Goal: Task Accomplishment & Management: Complete application form

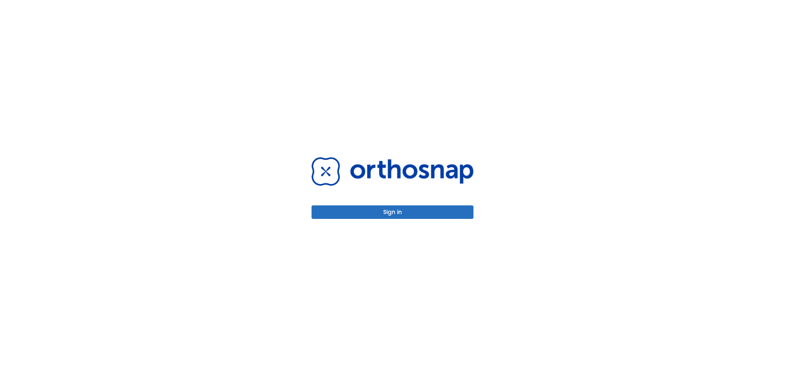
click at [412, 216] on button "Sign in" at bounding box center [392, 211] width 162 height 13
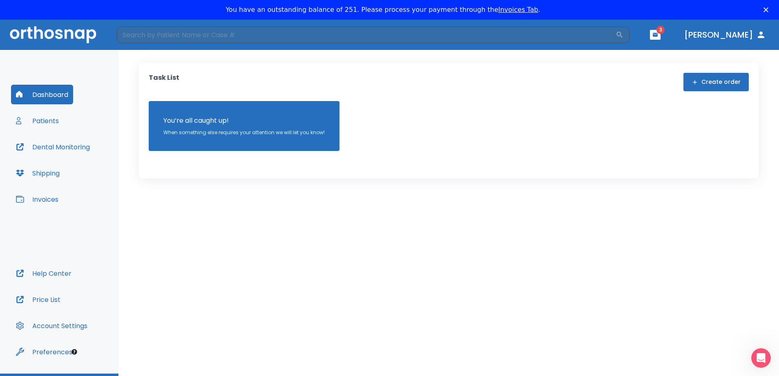
click at [665, 32] on span "3" at bounding box center [661, 30] width 8 height 8
click at [658, 34] on icon "button" at bounding box center [655, 35] width 5 height 4
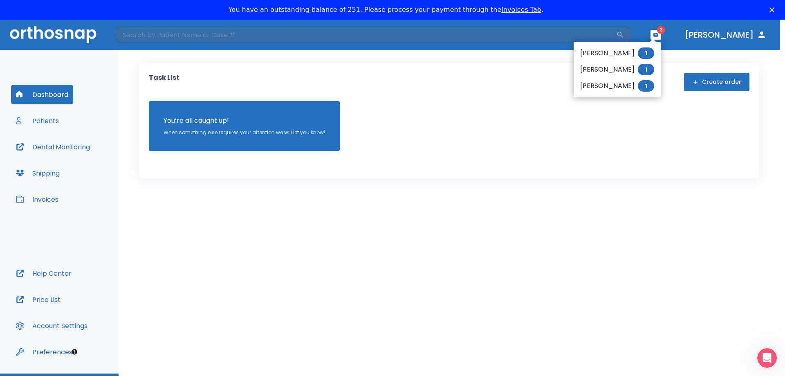
click at [640, 70] on li "[PERSON_NAME] 1" at bounding box center [616, 69] width 87 height 16
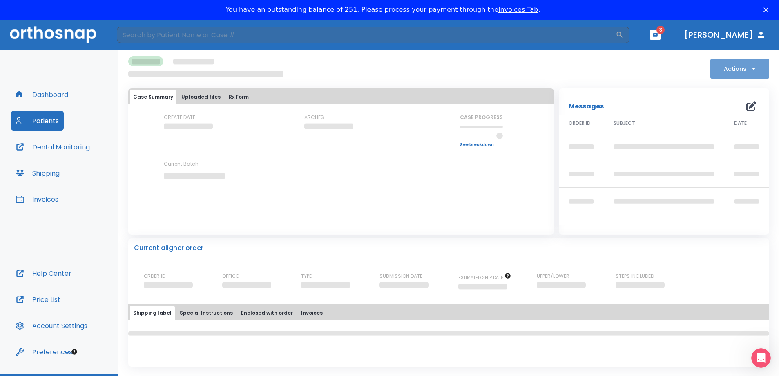
click at [753, 68] on icon "button" at bounding box center [754, 69] width 8 height 8
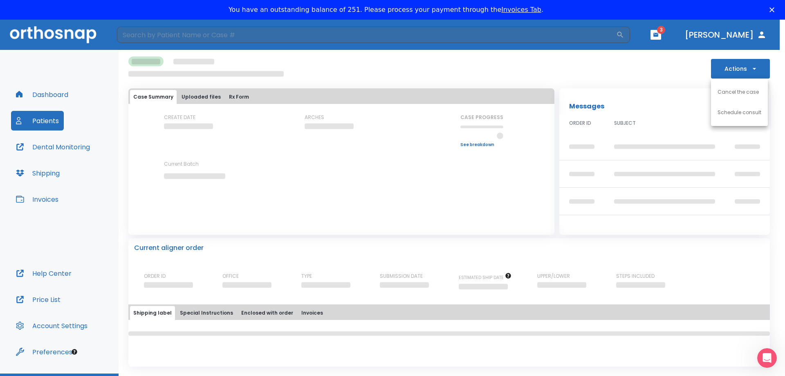
click at [676, 37] on div at bounding box center [392, 188] width 785 height 376
click at [658, 37] on icon "button" at bounding box center [656, 35] width 6 height 6
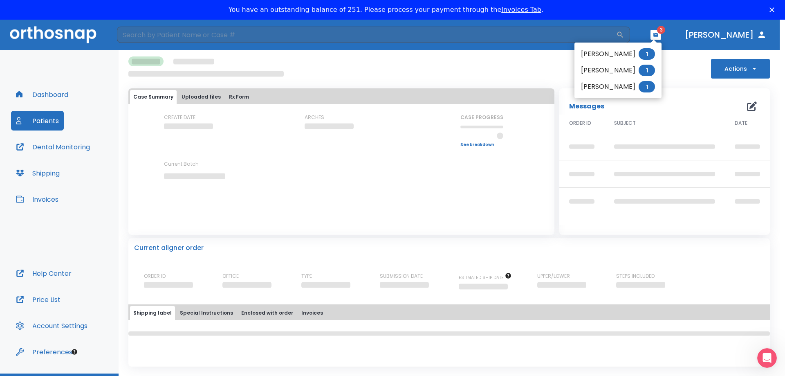
click at [629, 87] on li "[PERSON_NAME] 1" at bounding box center [617, 86] width 87 height 16
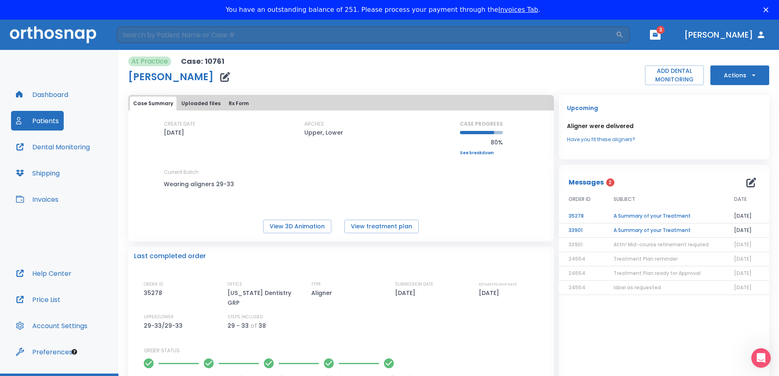
click at [656, 215] on td "A Summary of your Treatment" at bounding box center [664, 216] width 121 height 14
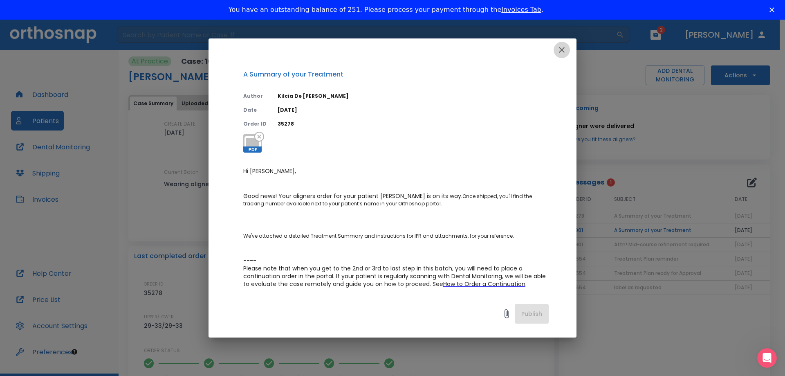
click at [560, 50] on icon "button" at bounding box center [562, 50] width 10 height 10
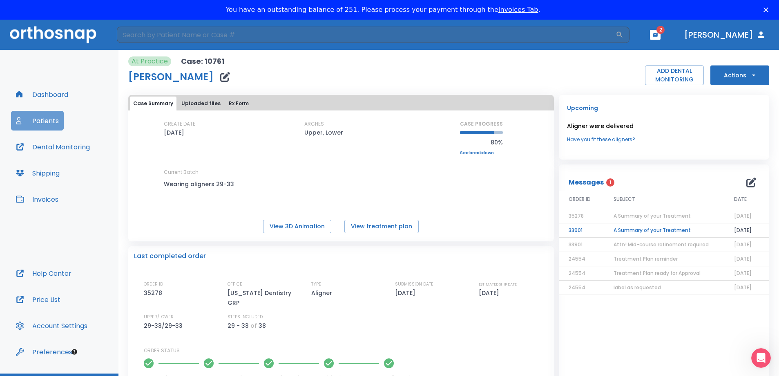
click at [51, 125] on button "Patients" at bounding box center [37, 121] width 53 height 20
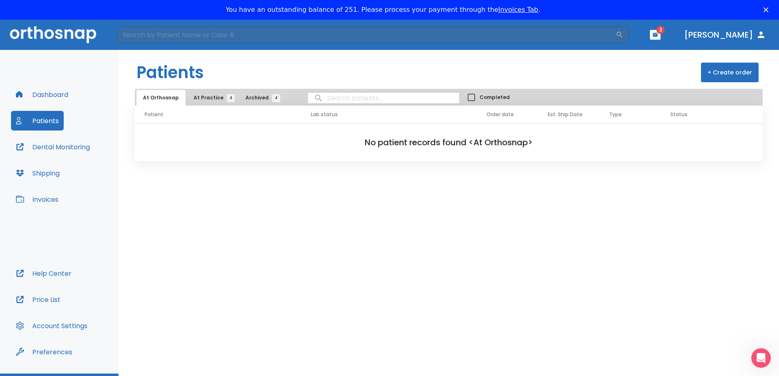
click at [731, 74] on button "+ Create order" at bounding box center [730, 73] width 58 height 20
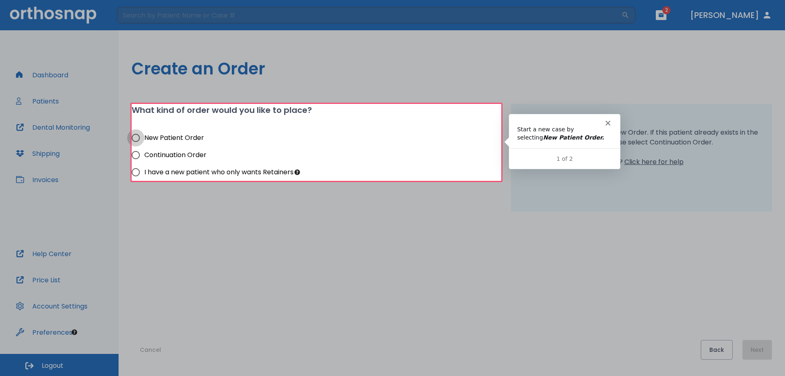
click at [136, 138] on input "New Patient Order" at bounding box center [135, 137] width 17 height 17
radio input "true"
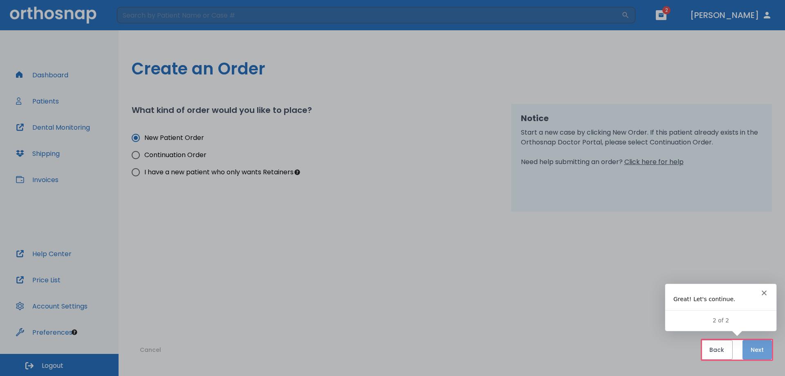
click at [763, 348] on button "Next" at bounding box center [756, 350] width 29 height 20
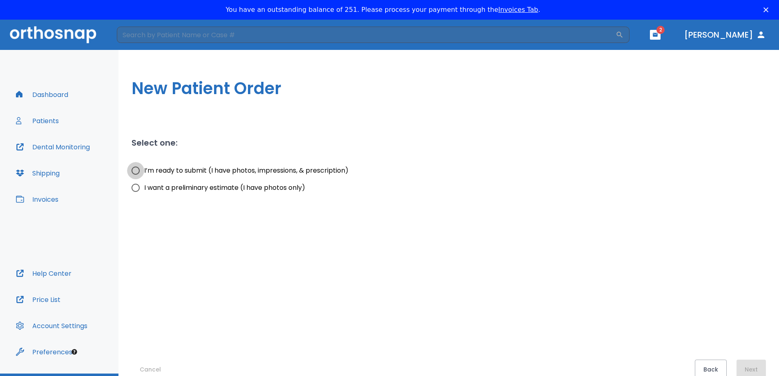
click at [135, 173] on input "I’m ready to submit (I have photos, impressions, & prescription)" at bounding box center [135, 170] width 17 height 17
radio input "true"
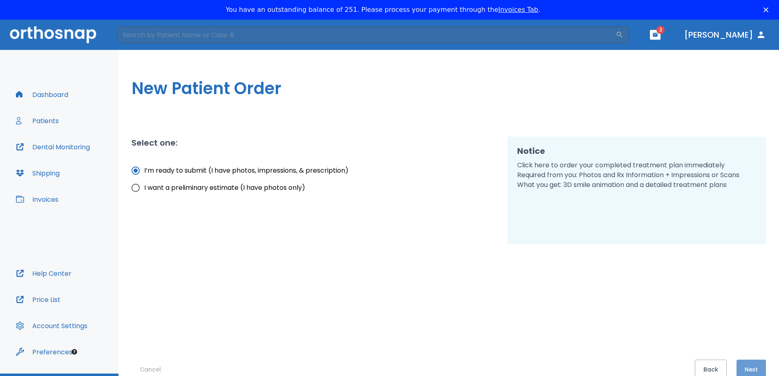
click at [753, 364] on button "Next" at bounding box center [751, 369] width 29 height 20
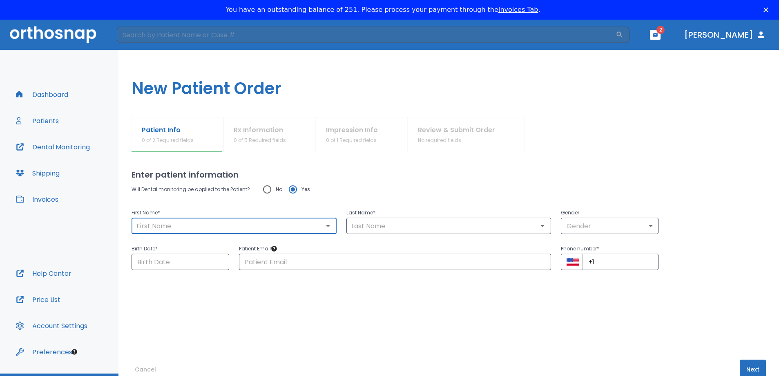
click at [198, 227] on input "text" at bounding box center [234, 225] width 200 height 11
type input "[PERSON_NAME]"
click at [372, 226] on input "text" at bounding box center [449, 225] width 200 height 11
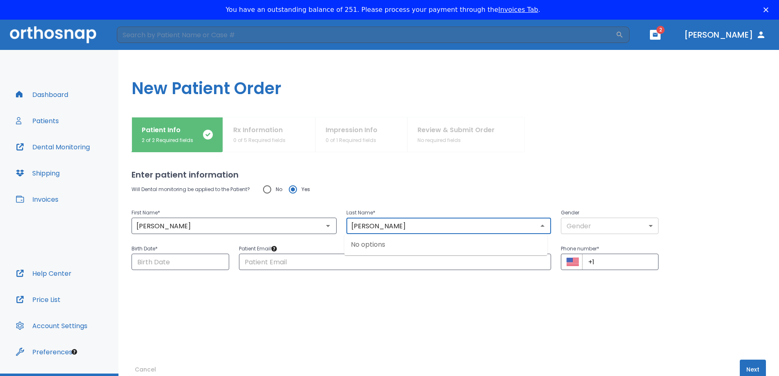
type input "[PERSON_NAME]"
click at [647, 226] on body "​ 2 [PERSON_NAME] Dashboard Patients Dental Monitoring Shipping Invoices Help C…" at bounding box center [389, 208] width 779 height 376
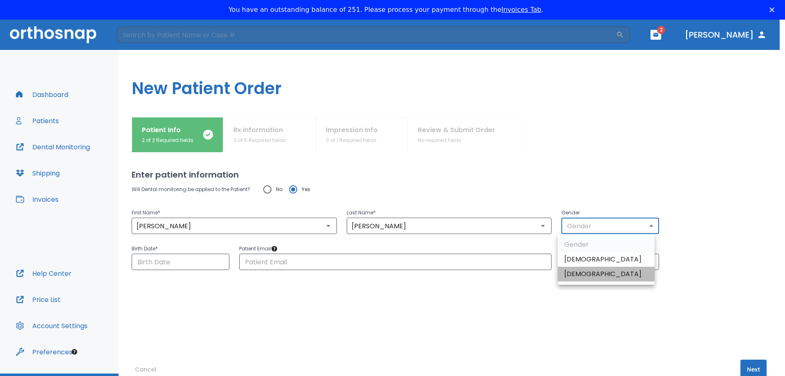
click at [615, 277] on li "[DEMOGRAPHIC_DATA]" at bounding box center [605, 273] width 97 height 15
type input "0"
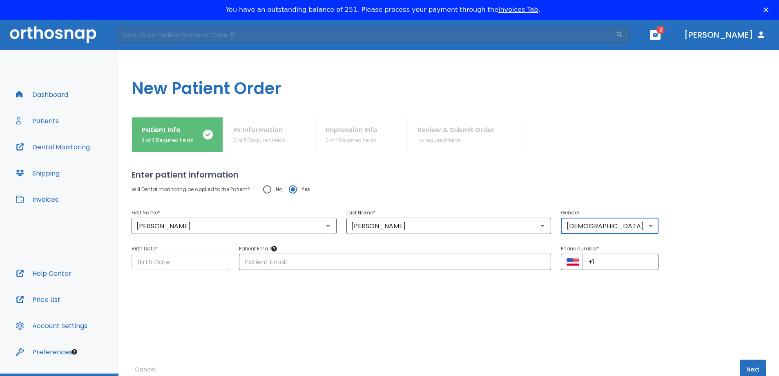
click at [153, 260] on input "Choose date" at bounding box center [181, 261] width 98 height 16
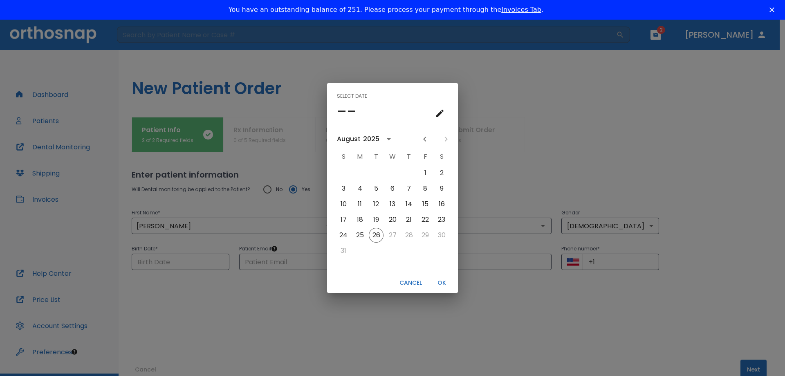
click at [445, 139] on div at bounding box center [435, 139] width 35 height 14
click at [412, 282] on button "Cancel" at bounding box center [410, 282] width 29 height 13
type input "[DATE]"
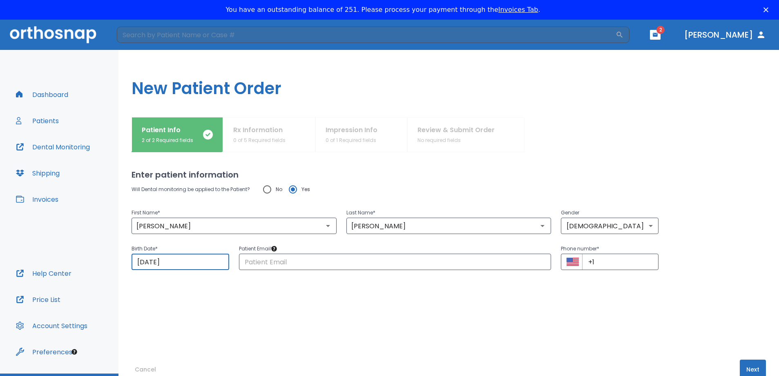
click at [141, 263] on input "[DATE]" at bounding box center [181, 261] width 98 height 16
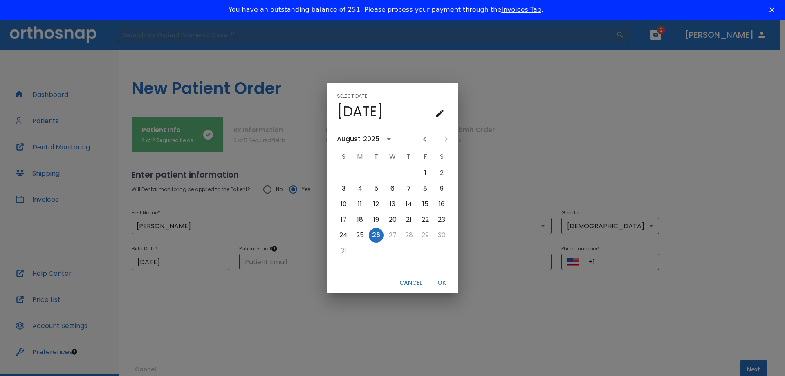
click at [140, 262] on div "Select date Tue, Aug [DATE] S M T W T F S 1 2 3 4 5 6 7 8 9 10 11 12 13 14 15 1…" at bounding box center [392, 188] width 785 height 376
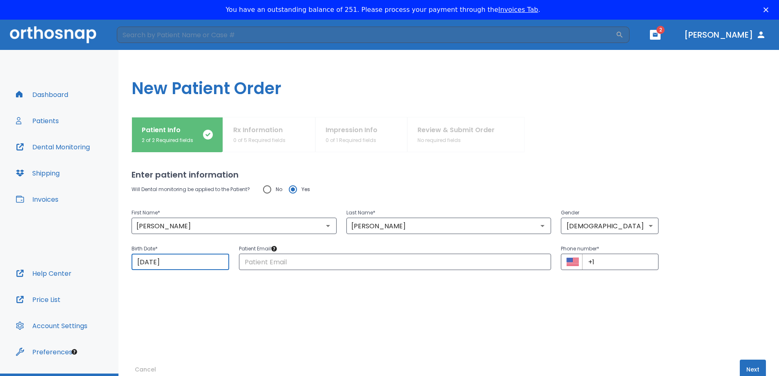
click at [185, 267] on input "[DATE]" at bounding box center [181, 261] width 98 height 16
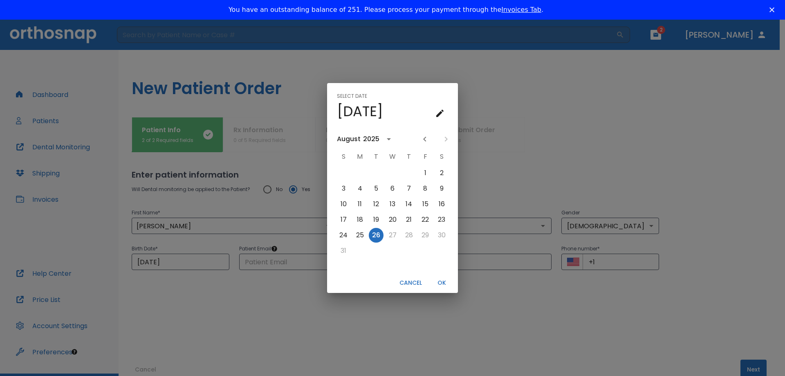
click at [441, 142] on div at bounding box center [435, 139] width 35 height 14
drag, startPoint x: 441, startPoint y: 113, endPoint x: 438, endPoint y: 118, distance: 5.7
click at [438, 118] on icon "calendar view is open, go to text input view" at bounding box center [440, 113] width 10 height 10
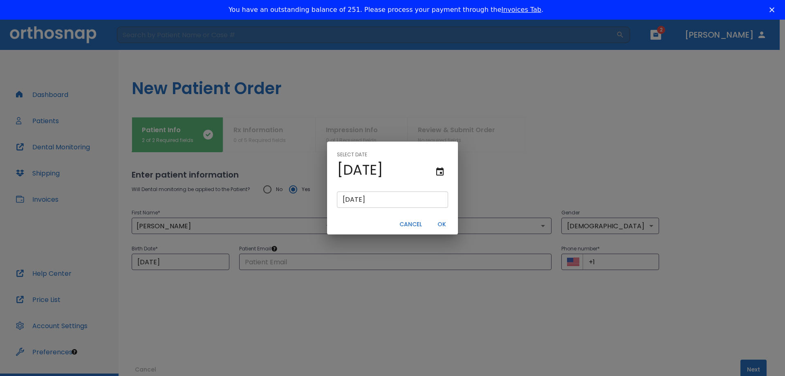
click at [348, 199] on input "[DATE]" at bounding box center [392, 199] width 111 height 16
type input "0/26/2025"
type input "[DATE]"
click at [360, 199] on input "[DATE]" at bounding box center [392, 199] width 111 height 16
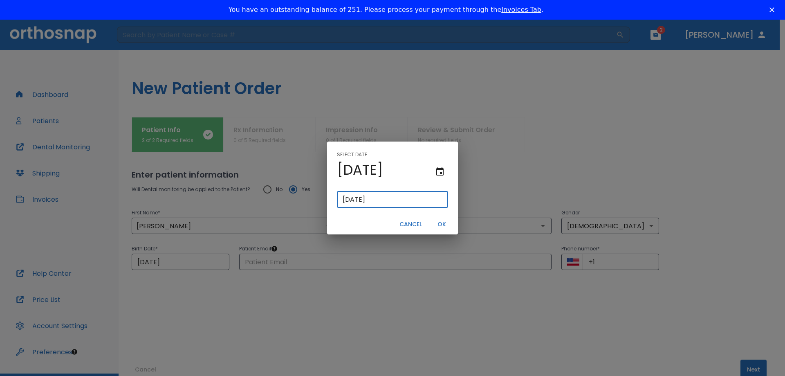
type input "[DATE]"
type input "09/02/0025"
type input "09/32/025"
type input "[DATE]"
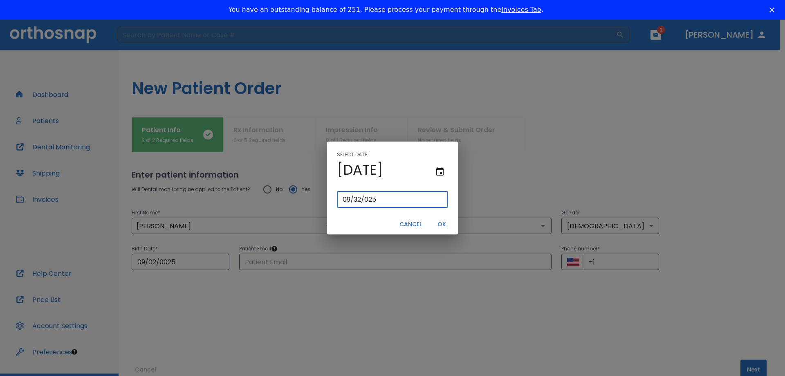
type input "[DATE]"
click at [385, 200] on input "[DATE]" at bounding box center [392, 199] width 111 height 16
type input "09/30/0202"
type input "09/30/202"
type input "09/30/0020"
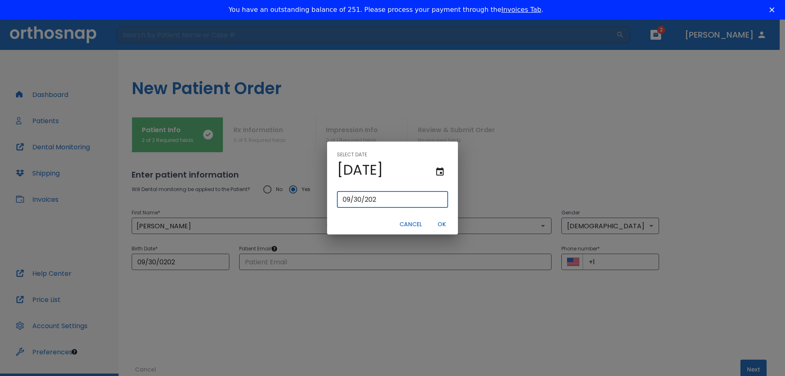
type input "[DATE]"
type input "09/30/0002"
type input "09/30/"
type input "09/30/0001"
type input "09/30/1"
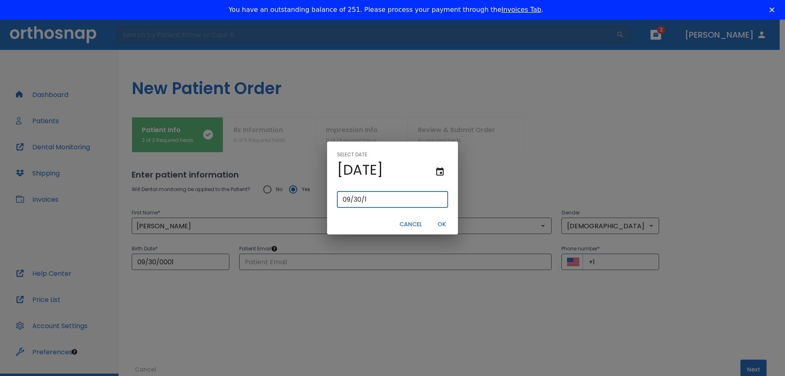
type input "09/30/0019"
type input "[DATE]"
type input "09/30/0197"
type input "09/30/197"
type input "[DATE]"
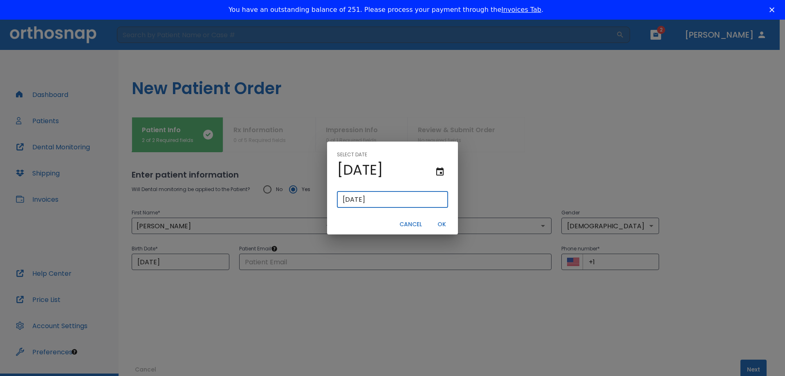
type input "[DATE]"
click at [443, 224] on button "OK" at bounding box center [441, 223] width 26 height 13
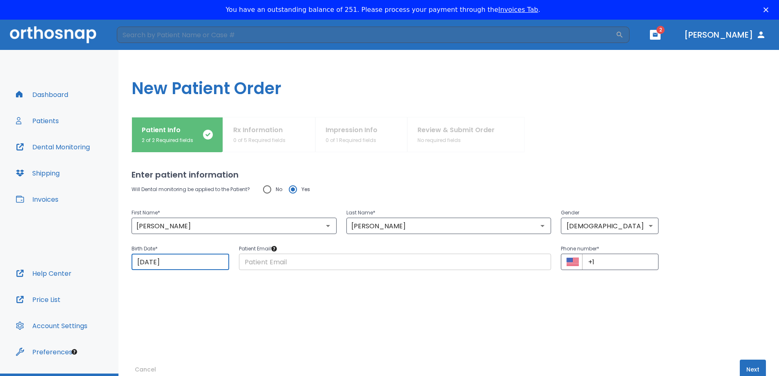
click at [246, 263] on input "text" at bounding box center [395, 261] width 313 height 16
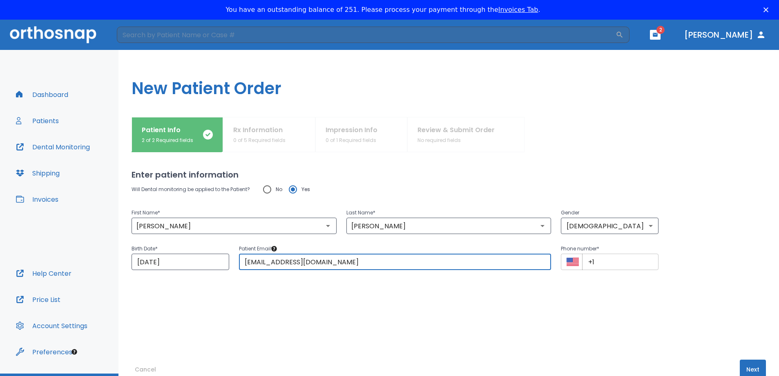
type input "[EMAIL_ADDRESS][DOMAIN_NAME]"
click at [595, 261] on input "+1" at bounding box center [620, 261] width 76 height 16
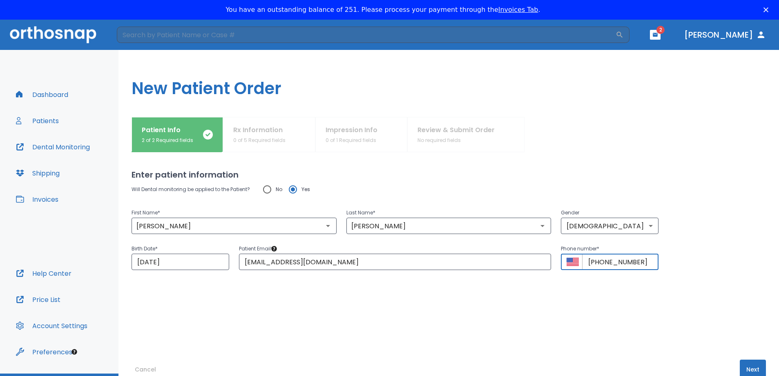
scroll to position [20, 0]
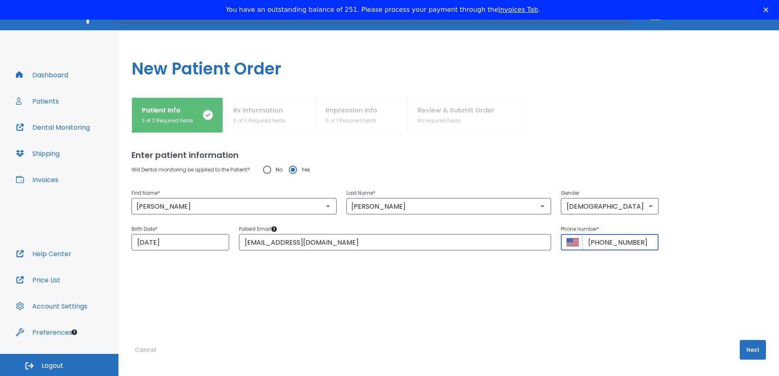
type input "[PHONE_NUMBER]"
click at [746, 354] on button "Next" at bounding box center [753, 350] width 26 height 20
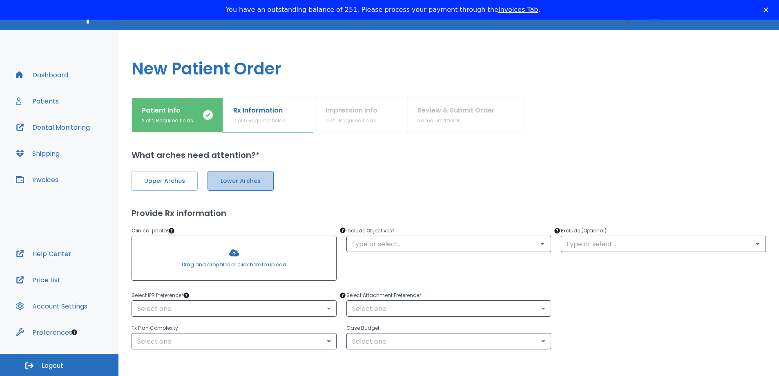
click at [241, 187] on button "Lower Arches" at bounding box center [241, 181] width 66 height 20
click at [538, 246] on icon "Open" at bounding box center [543, 244] width 10 height 10
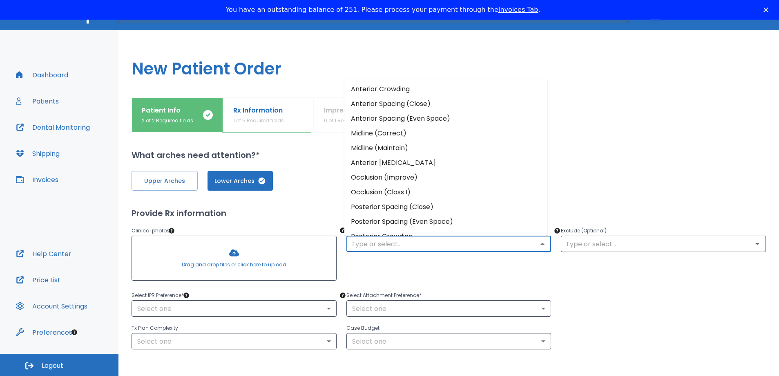
click at [370, 89] on li "Anterior Crowding" at bounding box center [446, 89] width 203 height 15
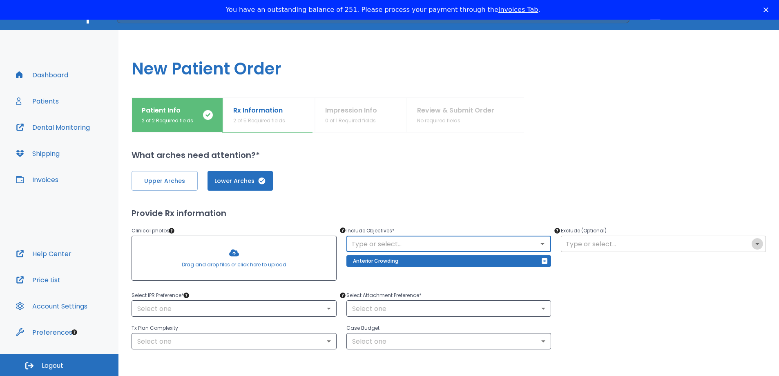
click at [756, 243] on icon "Open" at bounding box center [758, 244] width 4 height 2
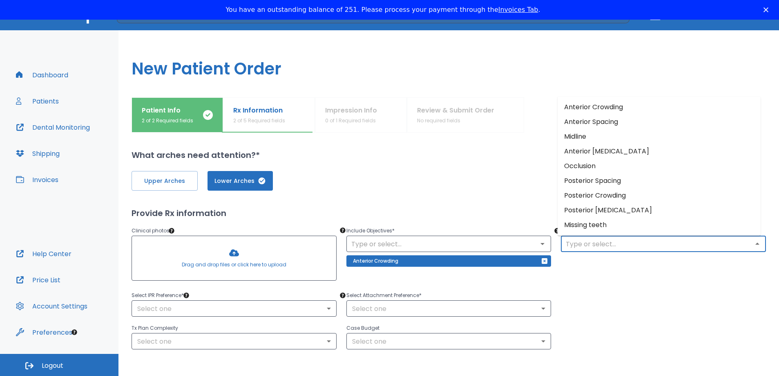
click at [680, 111] on li "Anterior Crowding" at bounding box center [659, 107] width 203 height 15
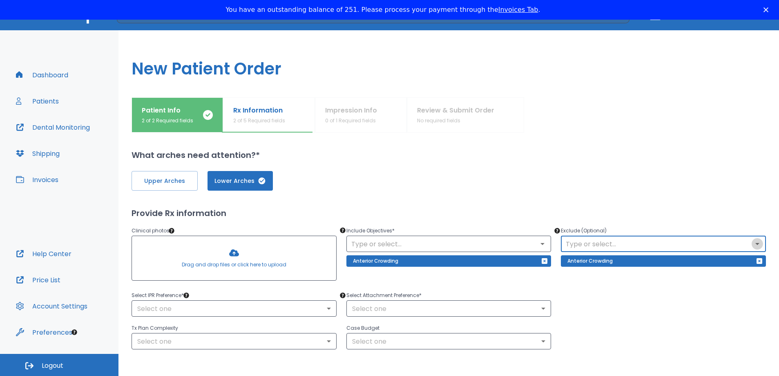
click at [753, 245] on icon "Open" at bounding box center [758, 244] width 10 height 10
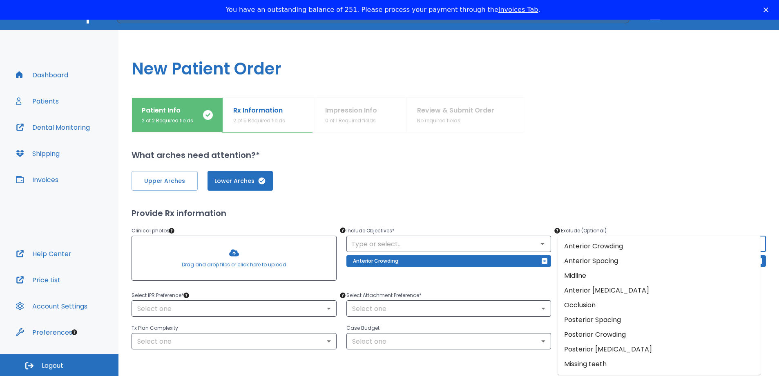
scroll to position [64, 0]
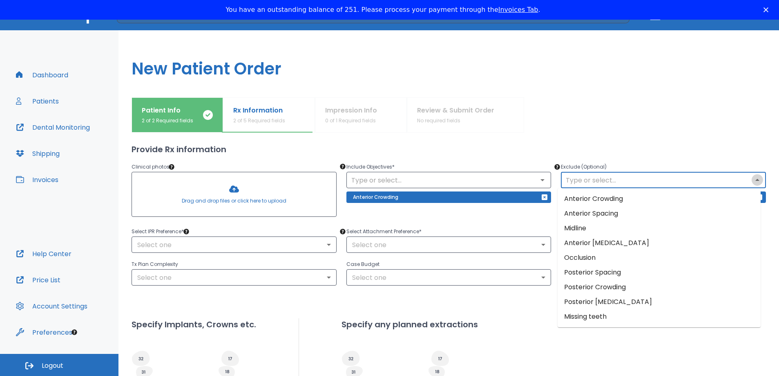
click at [753, 182] on icon "Close" at bounding box center [758, 180] width 10 height 10
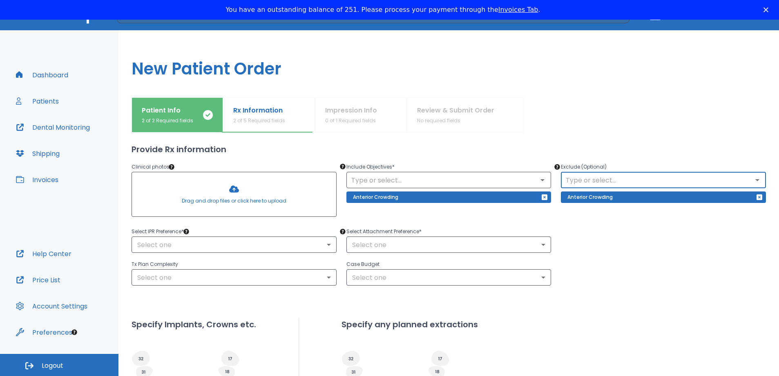
click at [572, 176] on input "text" at bounding box center [664, 179] width 200 height 11
click at [581, 175] on input "text" at bounding box center [664, 179] width 200 height 11
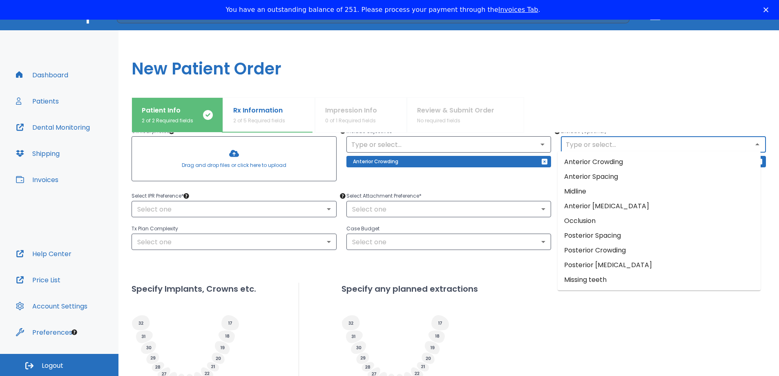
scroll to position [101, 0]
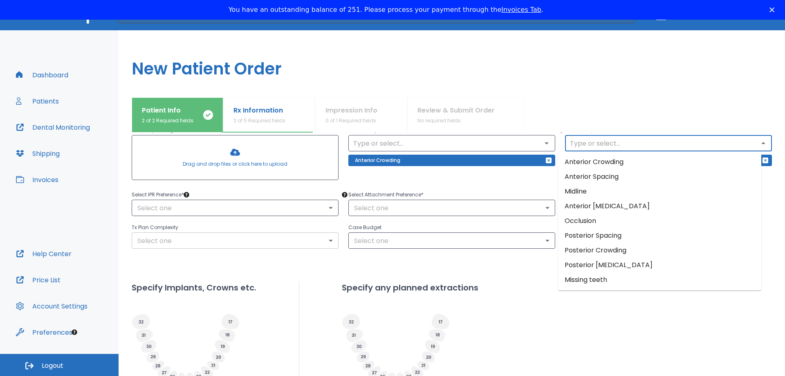
click at [327, 241] on body "​ 2 [PERSON_NAME] Dashboard Patients Dental Monitoring Shipping Invoices Help C…" at bounding box center [392, 188] width 785 height 376
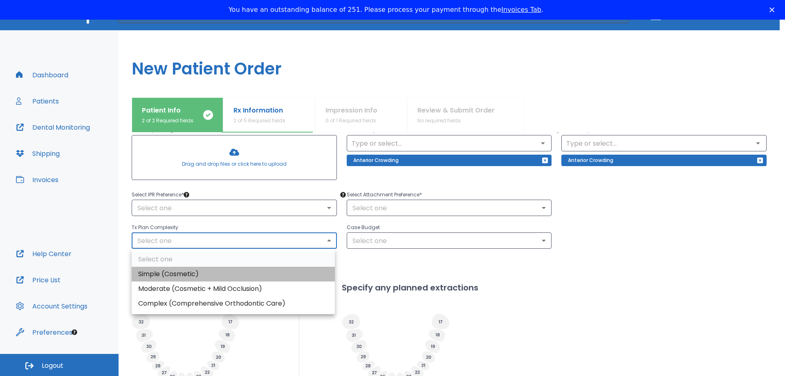
click at [202, 275] on li "Simple (Cosmetic)" at bounding box center [233, 273] width 203 height 15
type input "0"
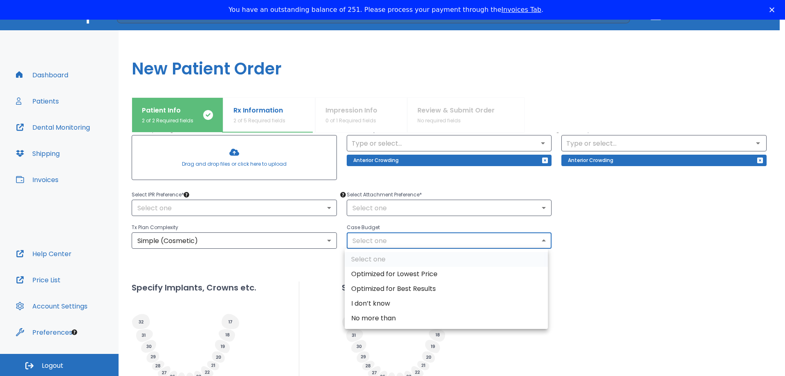
click at [542, 240] on body "​ 2 [PERSON_NAME] Dashboard Patients Dental Monitoring Shipping Invoices Help C…" at bounding box center [392, 188] width 785 height 376
click at [487, 208] on div at bounding box center [392, 188] width 785 height 376
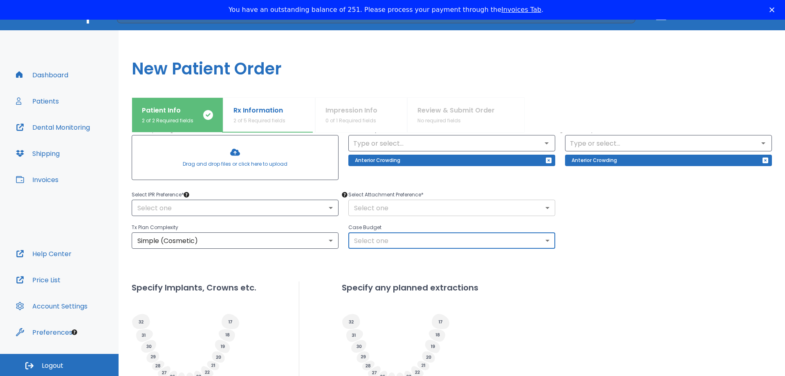
click at [541, 210] on body "​ 2 [PERSON_NAME] Dashboard Patients Dental Monitoring Shipping Invoices Help C…" at bounding box center [392, 188] width 785 height 376
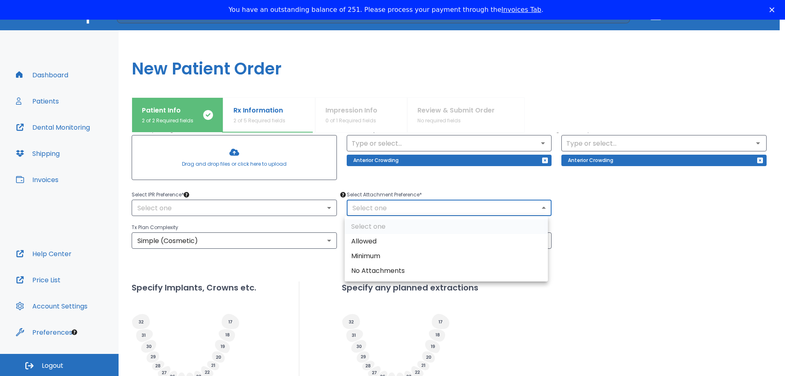
click at [541, 210] on div at bounding box center [392, 188] width 785 height 376
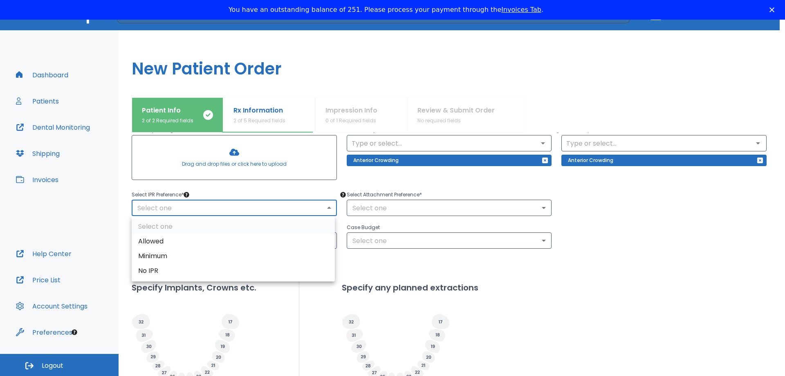
click at [329, 207] on body "​ 2 [PERSON_NAME] Dashboard Patients Dental Monitoring Shipping Invoices Help C…" at bounding box center [392, 188] width 785 height 376
click at [331, 208] on div at bounding box center [392, 188] width 785 height 376
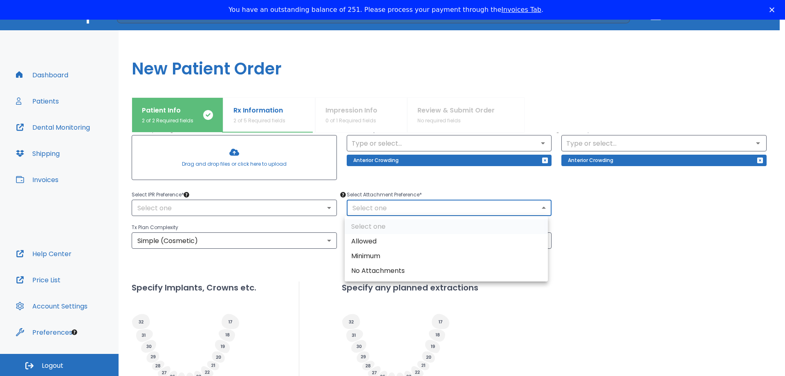
click at [541, 209] on body "​ 2 [PERSON_NAME] Dashboard Patients Dental Monitoring Shipping Invoices Help C…" at bounding box center [392, 188] width 785 height 376
click at [541, 209] on div at bounding box center [392, 188] width 785 height 376
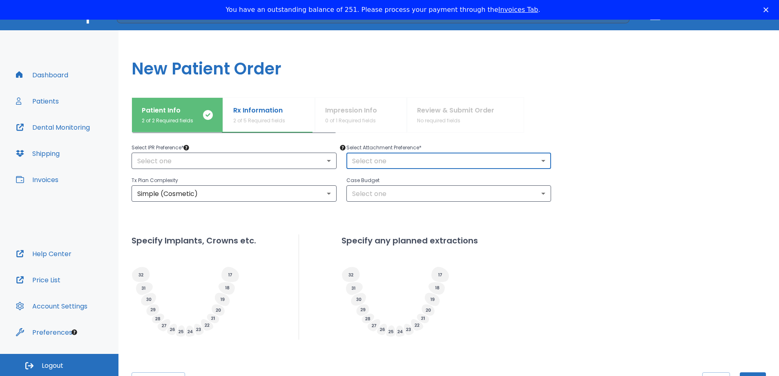
scroll to position [180, 0]
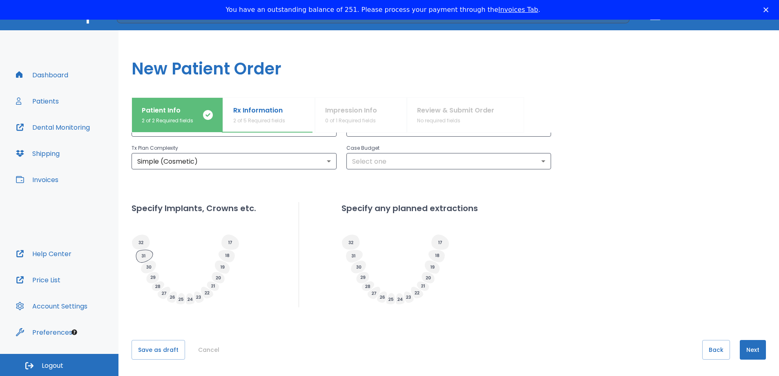
click at [148, 255] on icon at bounding box center [144, 256] width 17 height 13
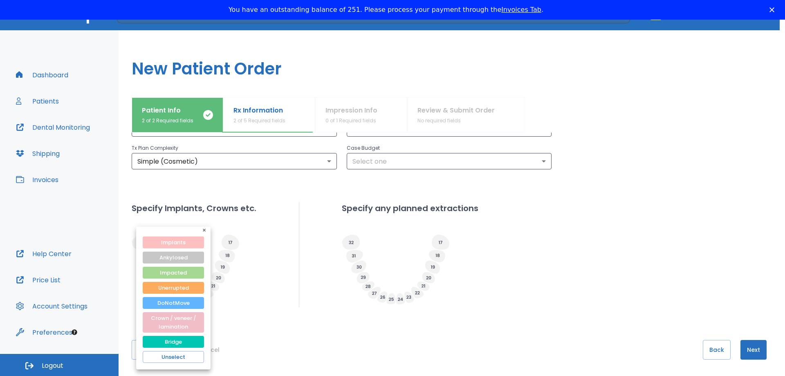
click at [179, 244] on button "Implants" at bounding box center [173, 242] width 61 height 12
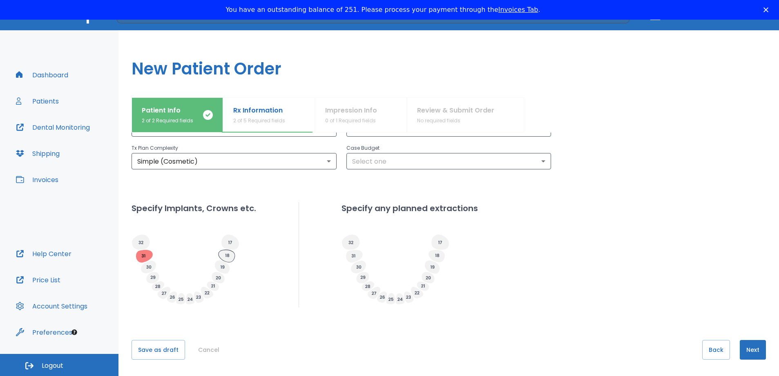
click at [228, 258] on icon at bounding box center [227, 256] width 16 height 12
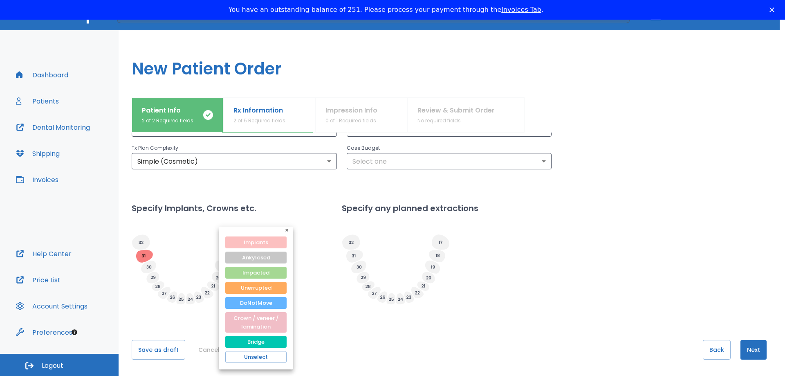
click at [262, 246] on button "Implants" at bounding box center [255, 242] width 61 height 12
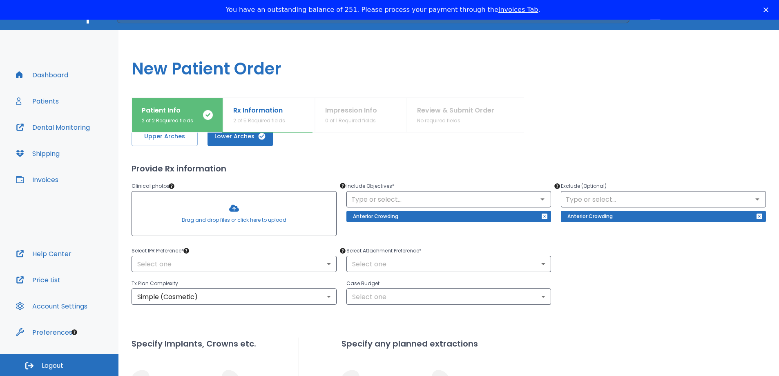
scroll to position [0, 0]
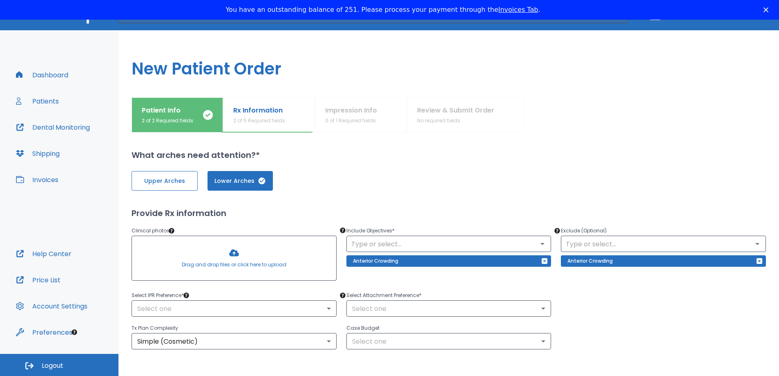
click at [163, 183] on span "Upper Arches" at bounding box center [164, 181] width 49 height 9
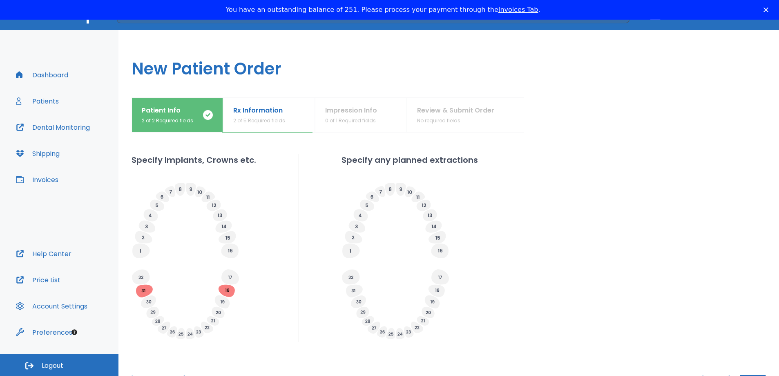
scroll to position [230, 0]
click at [138, 249] on icon at bounding box center [140, 248] width 17 height 15
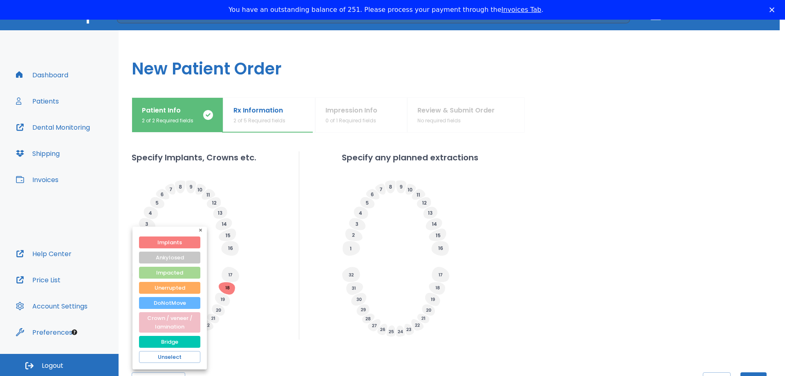
click at [289, 340] on div at bounding box center [392, 188] width 785 height 376
click at [199, 228] on button "button" at bounding box center [202, 231] width 10 height 10
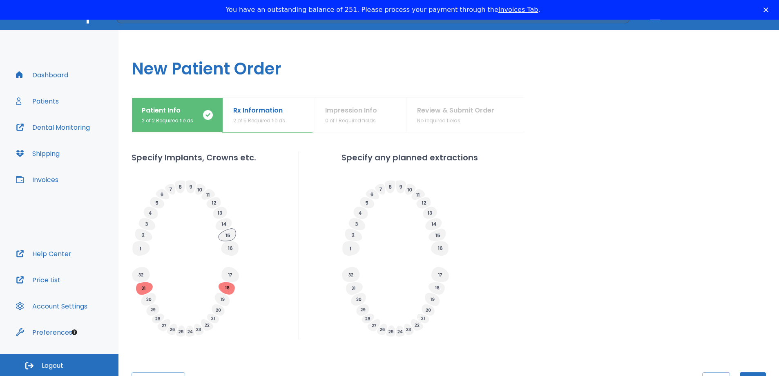
click at [232, 235] on icon at bounding box center [227, 234] width 17 height 12
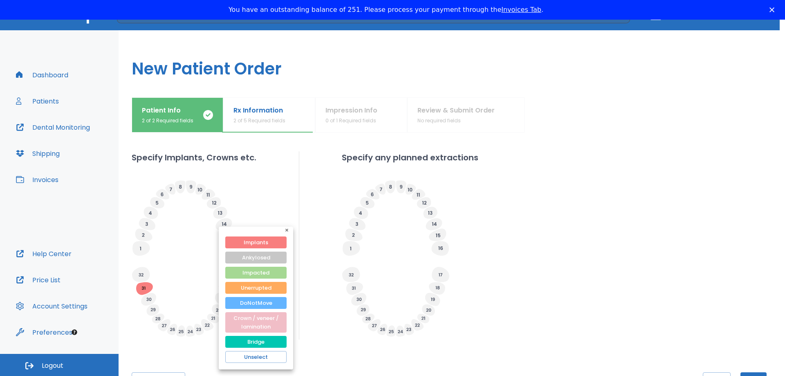
click at [224, 222] on div at bounding box center [392, 188] width 785 height 376
click at [219, 210] on div at bounding box center [392, 188] width 785 height 376
click at [247, 344] on button "Bridge" at bounding box center [255, 342] width 61 height 12
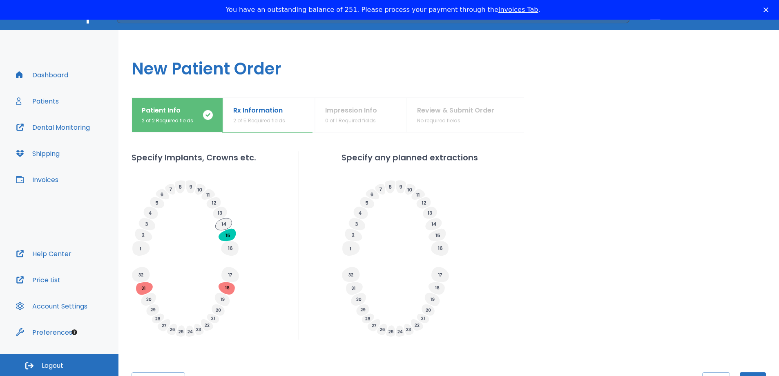
click at [226, 221] on icon at bounding box center [223, 224] width 16 height 12
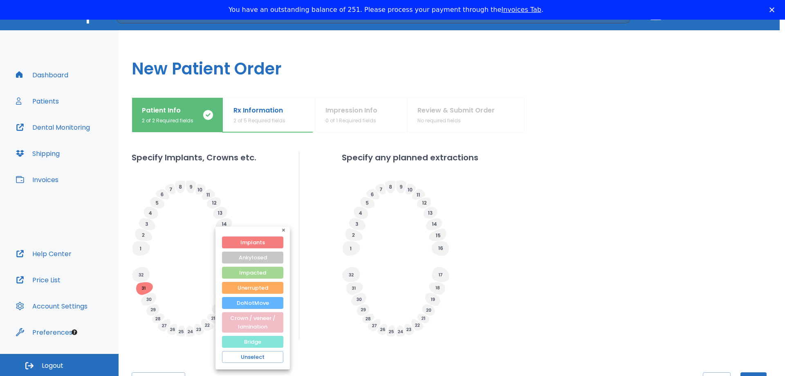
click at [261, 339] on button "Bridge" at bounding box center [252, 342] width 61 height 12
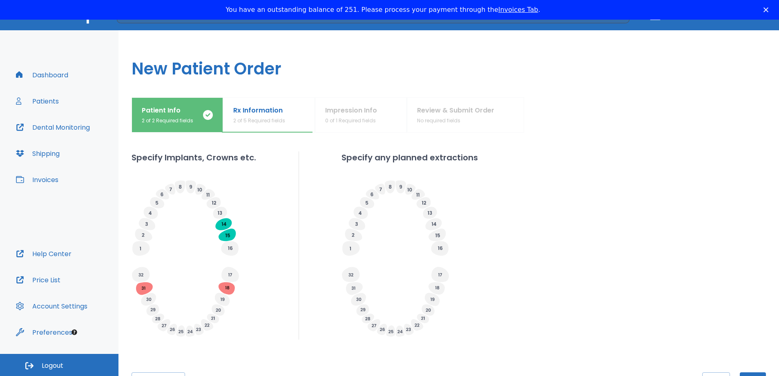
click at [219, 213] on icon at bounding box center [220, 213] width 4 height 4
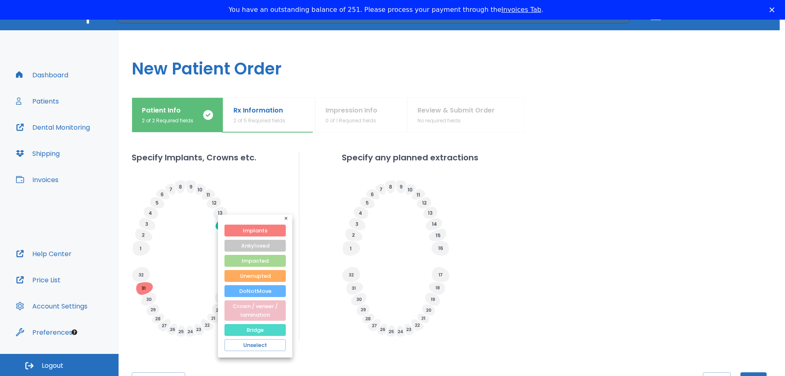
click at [246, 329] on button "Bridge" at bounding box center [254, 330] width 61 height 12
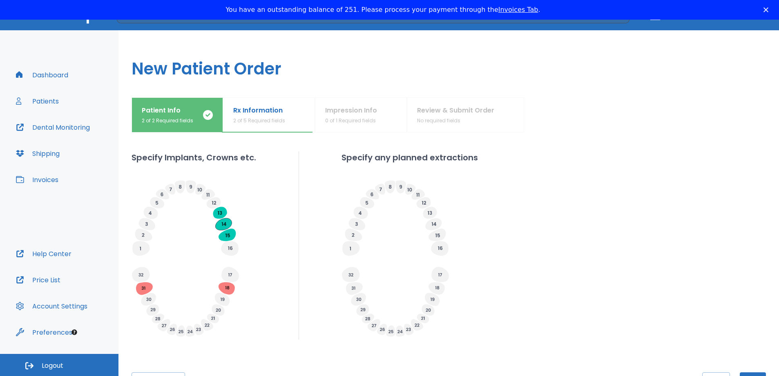
click at [222, 224] on icon at bounding box center [223, 224] width 16 height 12
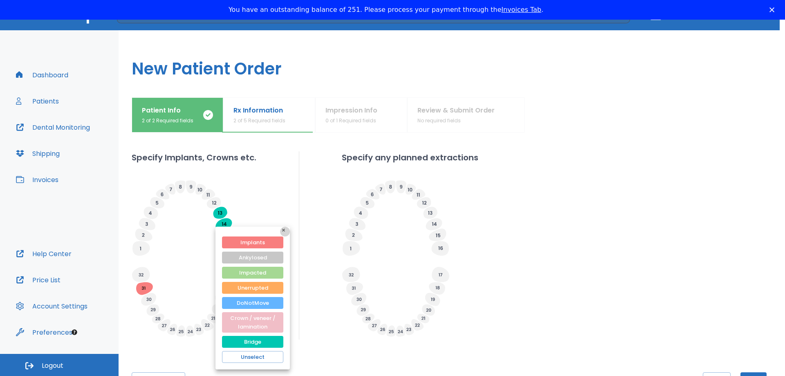
click at [287, 230] on icon "button" at bounding box center [285, 231] width 6 height 6
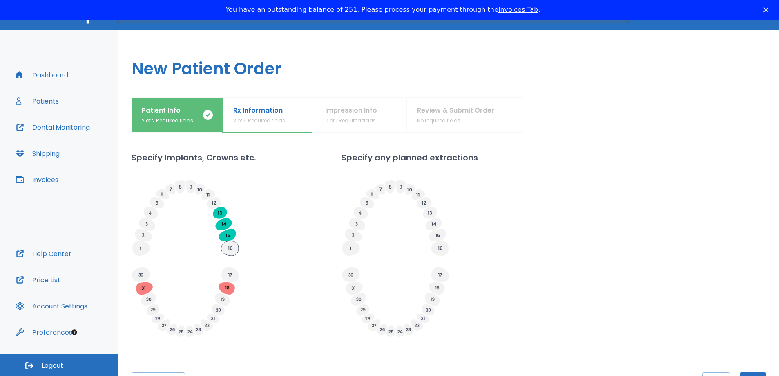
click at [230, 245] on icon at bounding box center [229, 248] width 17 height 15
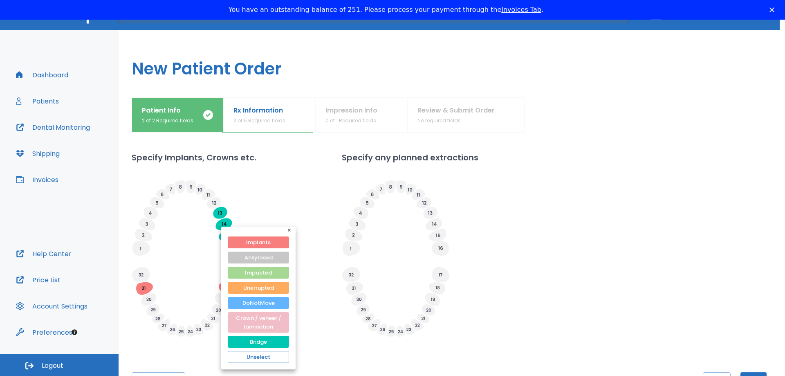
click at [174, 269] on div at bounding box center [392, 188] width 785 height 376
click at [289, 228] on icon "button" at bounding box center [291, 231] width 6 height 6
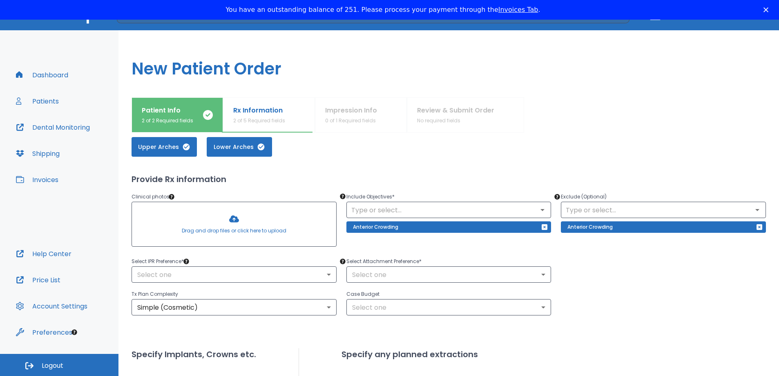
scroll to position [0, 0]
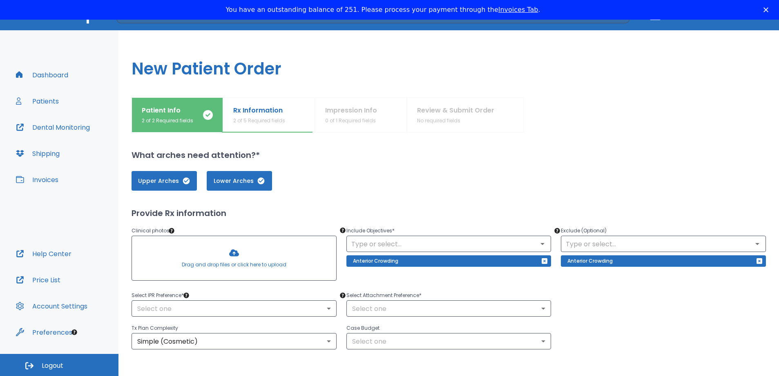
click at [222, 262] on div at bounding box center [234, 258] width 204 height 44
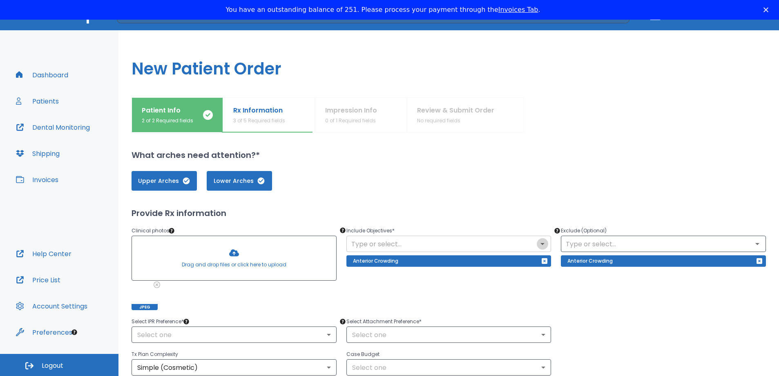
click at [542, 242] on icon "Open" at bounding box center [543, 244] width 10 height 10
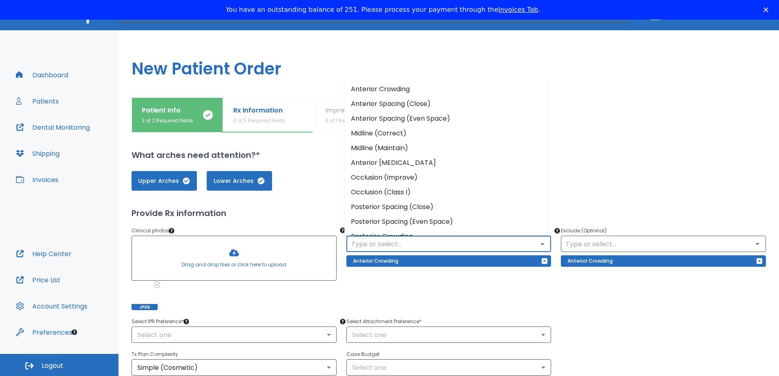
click at [412, 242] on input "text" at bounding box center [449, 243] width 200 height 11
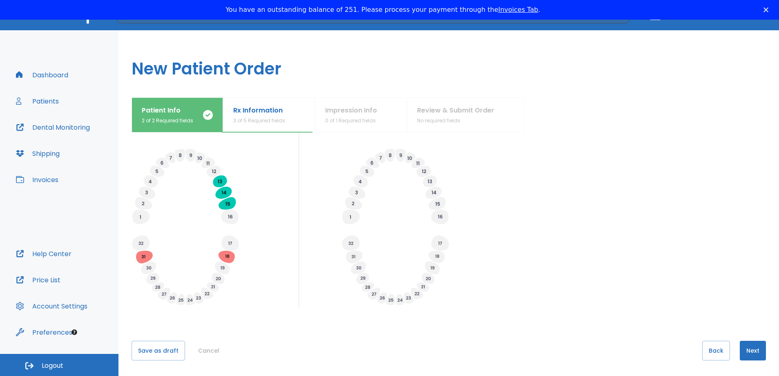
scroll to position [289, 0]
click at [740, 351] on button "Next" at bounding box center [753, 350] width 26 height 20
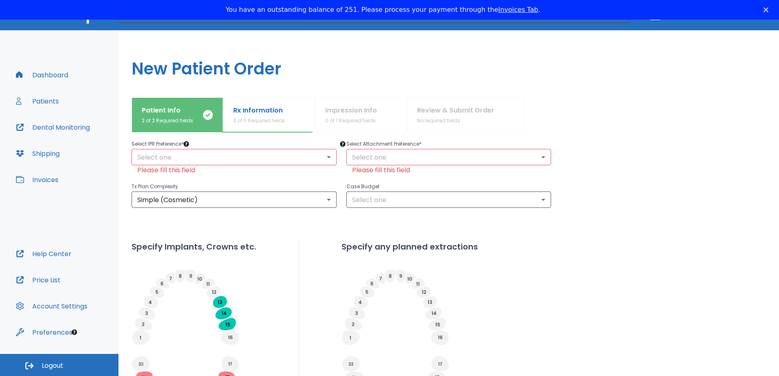
scroll to position [174, 0]
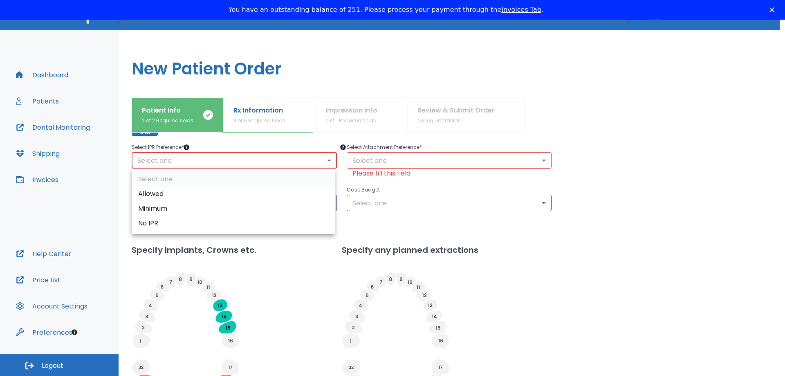
click at [326, 157] on body "​ 2 [PERSON_NAME] Dashboard Patients Dental Monitoring Shipping Invoices Help C…" at bounding box center [392, 188] width 785 height 376
click at [237, 192] on li "Allowed" at bounding box center [233, 193] width 203 height 15
type input "1"
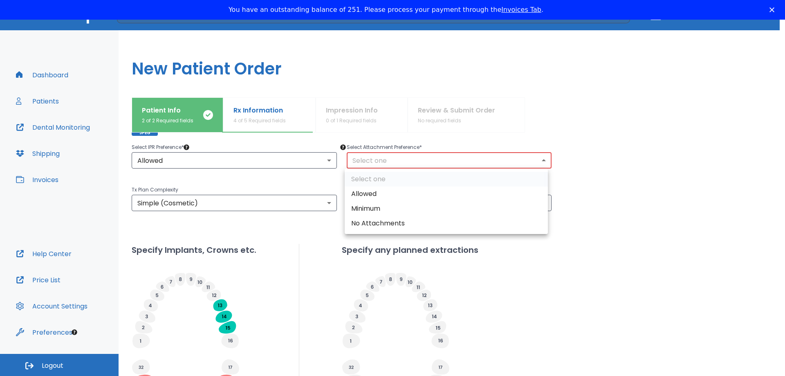
click at [534, 161] on body "​ 2 [PERSON_NAME] Dashboard Patients Dental Monitoring Shipping Invoices Help C…" at bounding box center [392, 188] width 785 height 376
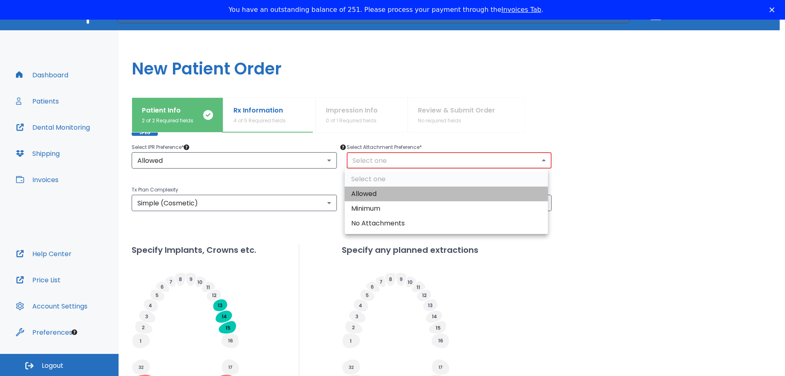
click at [497, 196] on li "Allowed" at bounding box center [446, 193] width 203 height 15
type input "1"
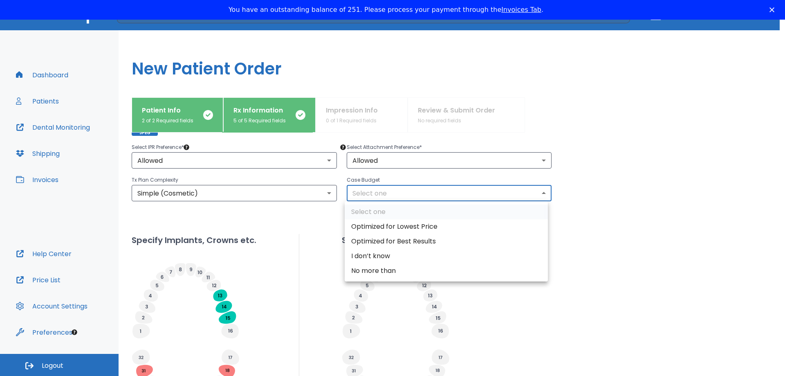
click at [539, 195] on body "​ 2 [PERSON_NAME] Dashboard Patients Dental Monitoring Shipping Invoices Help C…" at bounding box center [392, 188] width 785 height 376
click at [784, 215] on div at bounding box center [392, 188] width 785 height 376
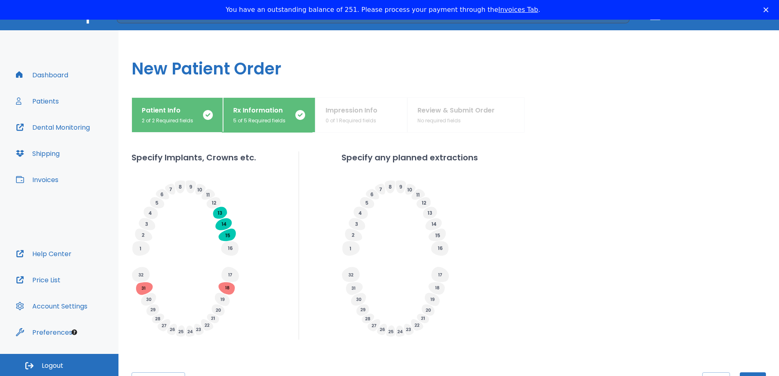
scroll to position [289, 0]
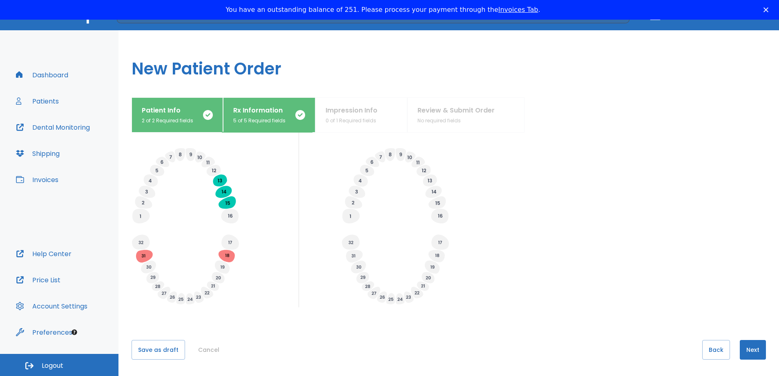
click at [752, 345] on button "Next" at bounding box center [753, 350] width 26 height 20
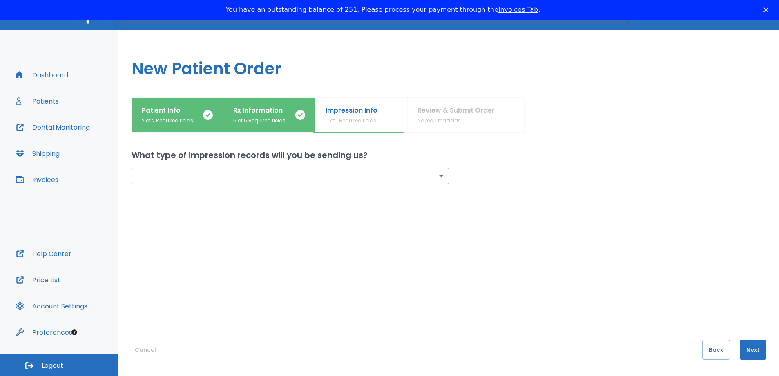
scroll to position [0, 0]
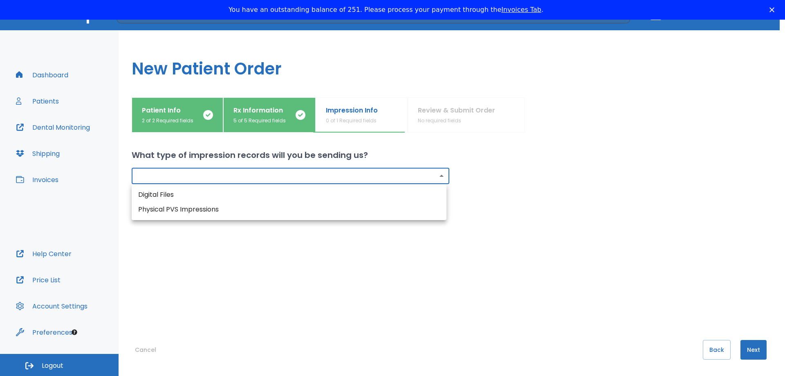
click at [436, 176] on body "​ 2 [PERSON_NAME] Dashboard Patients Dental Monitoring Shipping Invoices Help C…" at bounding box center [392, 188] width 785 height 376
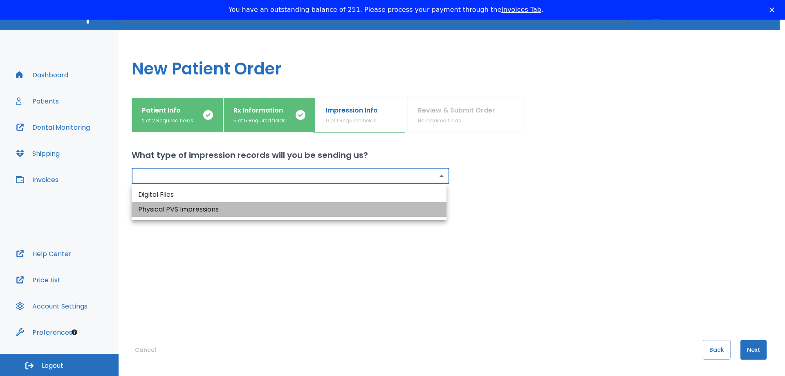
click at [401, 212] on li "Physical PVS Impressions" at bounding box center [289, 209] width 315 height 15
type input "physical"
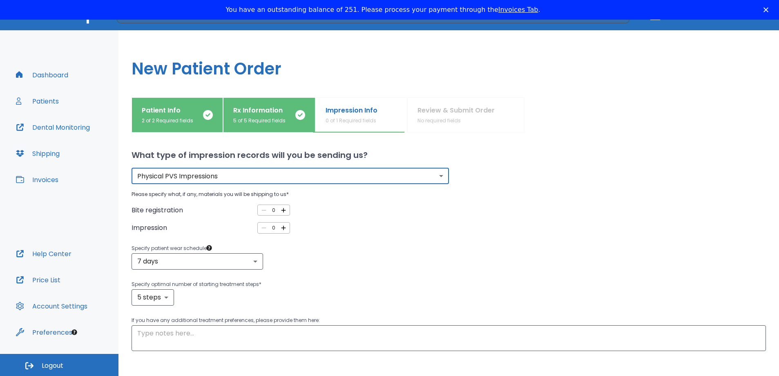
click at [280, 228] on icon "button" at bounding box center [283, 227] width 7 height 7
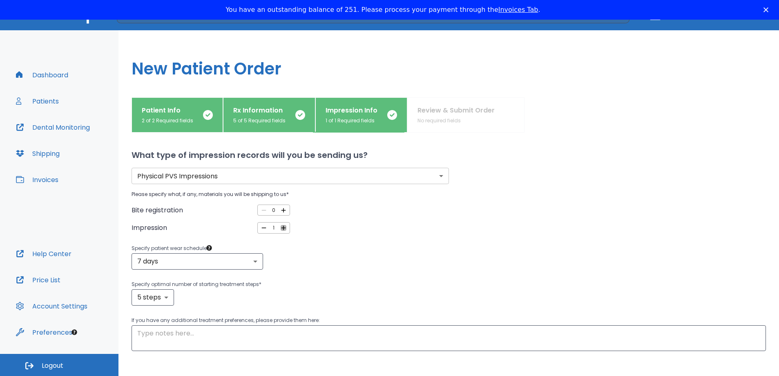
click at [280, 228] on icon "button" at bounding box center [283, 227] width 7 height 7
type input "2"
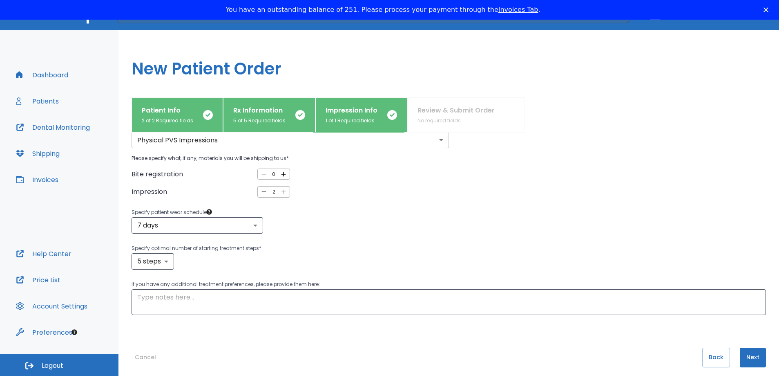
scroll to position [44, 0]
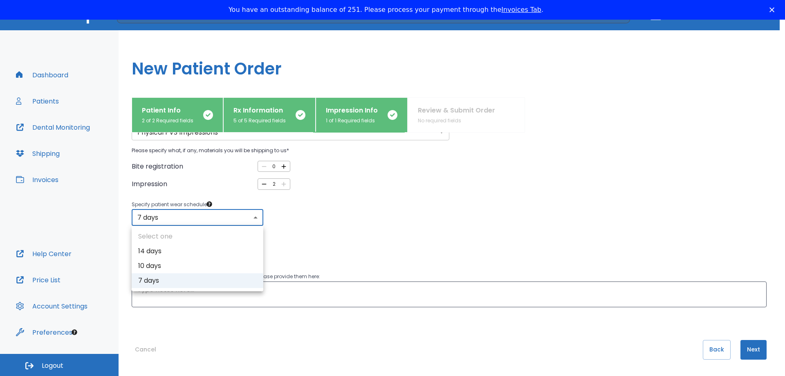
click at [256, 217] on body "​ 2 [PERSON_NAME] Dashboard Patients Dental Monitoring Shipping Invoices Help C…" at bounding box center [392, 188] width 785 height 376
click at [256, 217] on div at bounding box center [392, 188] width 785 height 376
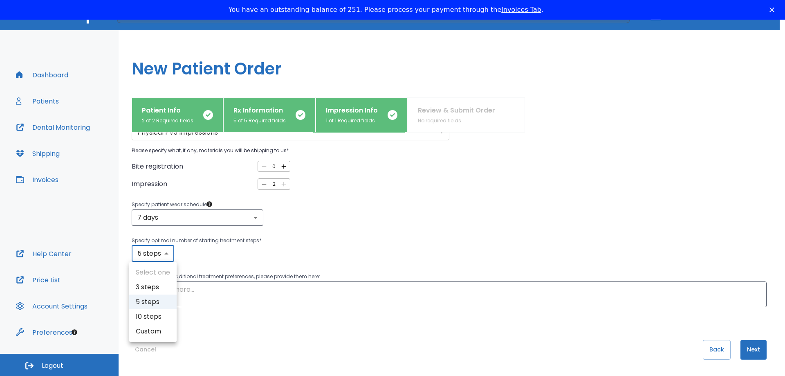
click at [167, 253] on body "​ 2 [PERSON_NAME] Dashboard Patients Dental Monitoring Shipping Invoices Help C…" at bounding box center [392, 188] width 785 height 376
click at [228, 255] on div at bounding box center [392, 188] width 785 height 376
click at [167, 255] on body "​ 2 [PERSON_NAME] Dashboard Patients Dental Monitoring Shipping Invoices Help C…" at bounding box center [392, 188] width 785 height 376
click at [146, 290] on li "3 steps" at bounding box center [152, 287] width 47 height 15
type input "3"
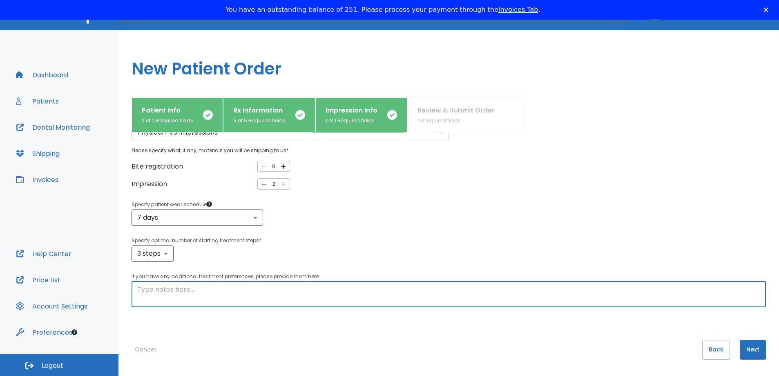
click at [148, 291] on textarea at bounding box center [448, 293] width 623 height 19
type textarea "P"
click at [245, 291] on textarea "Patient is plaining to place implamt #18 and 31" at bounding box center [448, 293] width 623 height 19
click at [244, 293] on textarea "Patient is plaining to place implamt #18 and 31" at bounding box center [448, 293] width 623 height 19
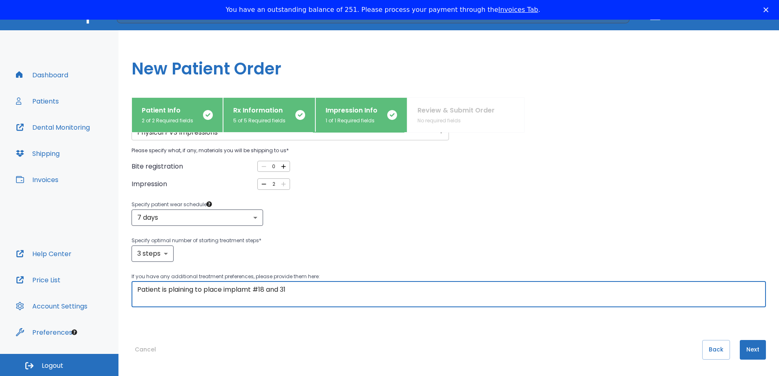
click at [239, 297] on textarea "Patient is plaining to place implamt #18 and 31" at bounding box center [448, 293] width 623 height 19
click at [298, 293] on textarea "Patient is plaining to place implants #18 and 31" at bounding box center [448, 293] width 623 height 19
type textarea "Patient is plaining to place implants #18 and 31"
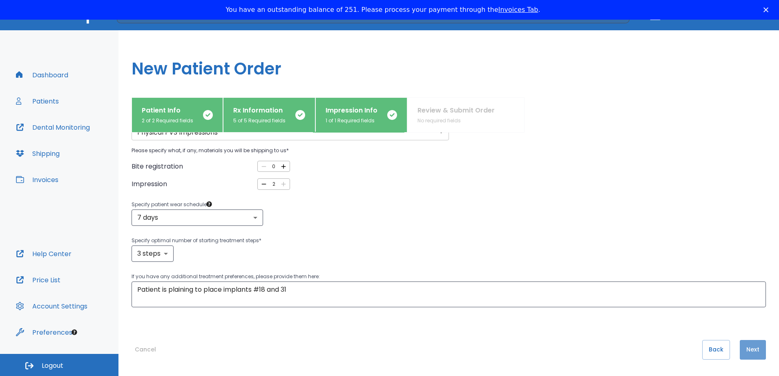
click at [747, 345] on button "Next" at bounding box center [753, 350] width 26 height 20
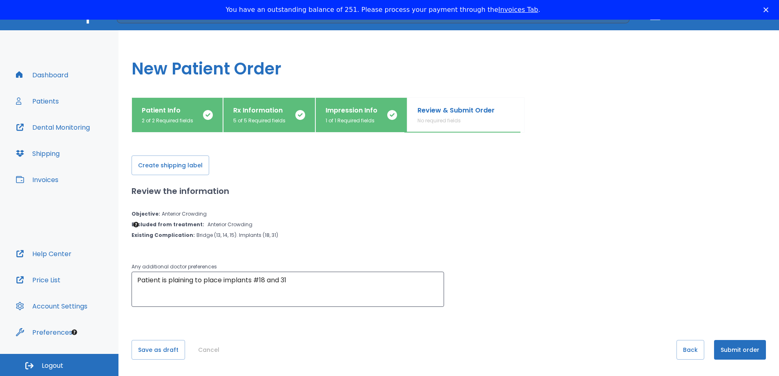
click at [248, 112] on p "Rx Information" at bounding box center [259, 110] width 52 height 10
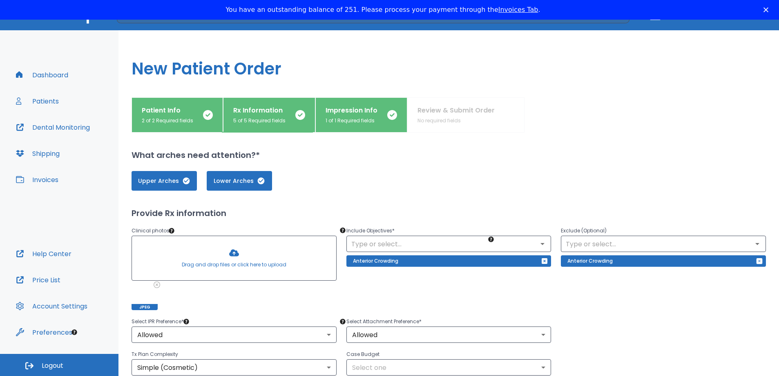
click at [757, 260] on icon "button" at bounding box center [760, 261] width 6 height 6
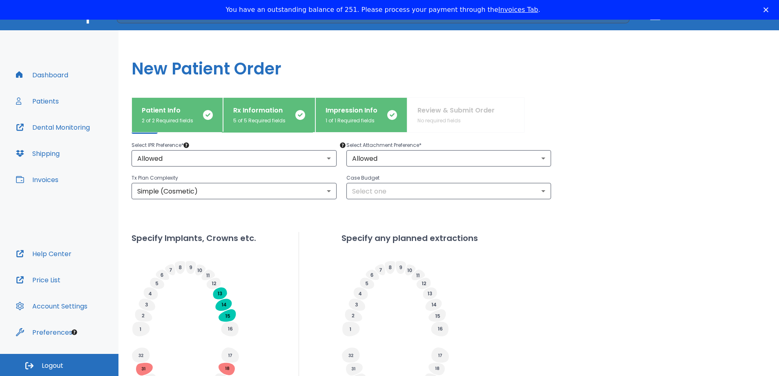
scroll to position [289, 0]
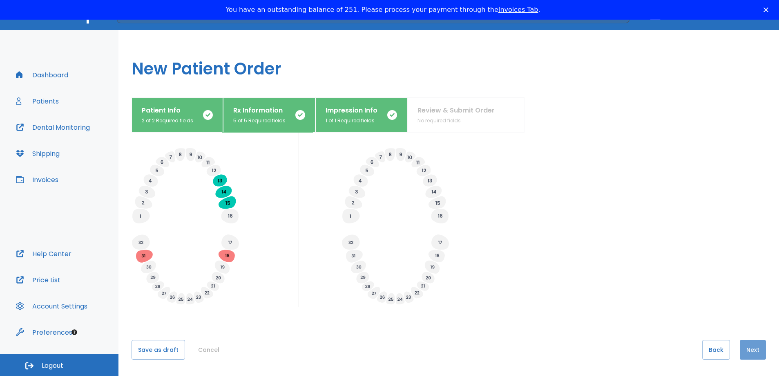
click at [748, 351] on button "Next" at bounding box center [753, 350] width 26 height 20
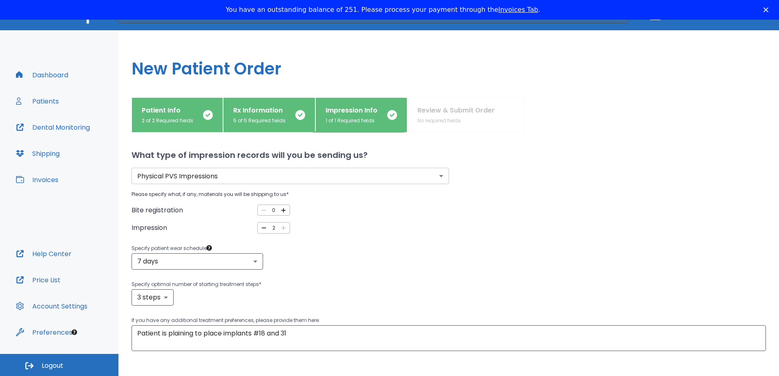
scroll to position [44, 0]
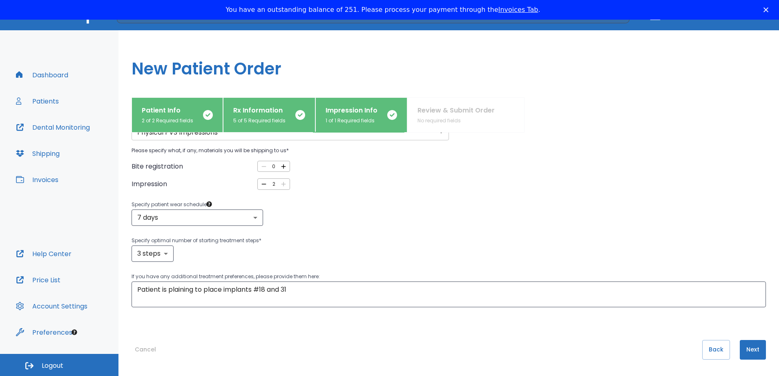
click at [745, 352] on button "Next" at bounding box center [753, 350] width 26 height 20
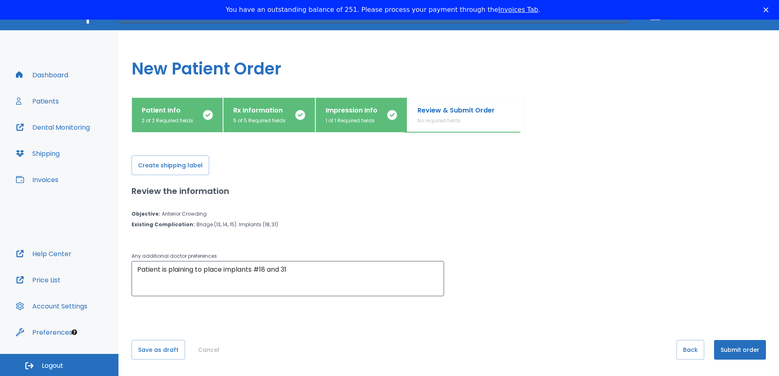
scroll to position [0, 0]
click at [736, 352] on button "Submit order" at bounding box center [740, 350] width 52 height 20
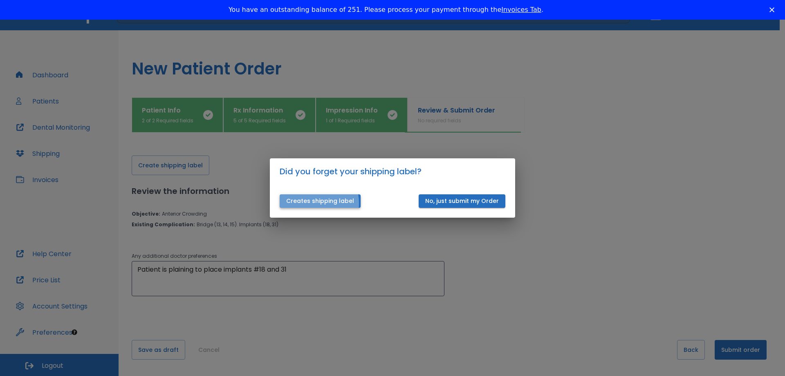
click at [305, 203] on button "Creates shipping label" at bounding box center [320, 200] width 81 height 13
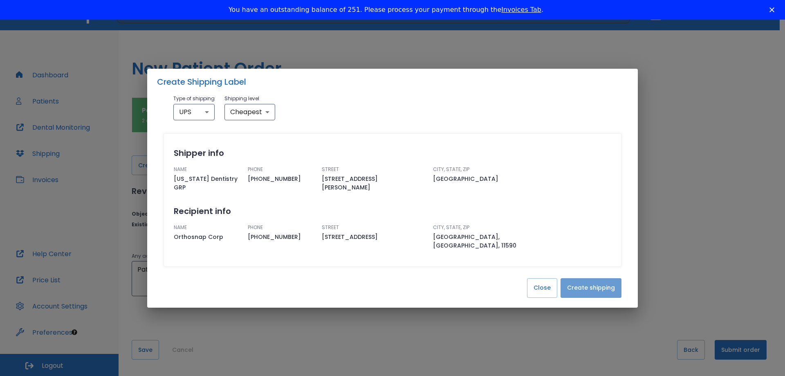
click at [599, 284] on button "Create shipping" at bounding box center [590, 288] width 61 height 20
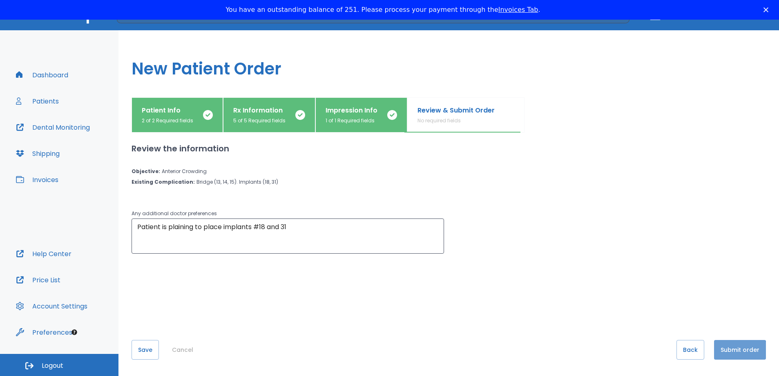
click at [733, 351] on button "Submit order" at bounding box center [740, 350] width 52 height 20
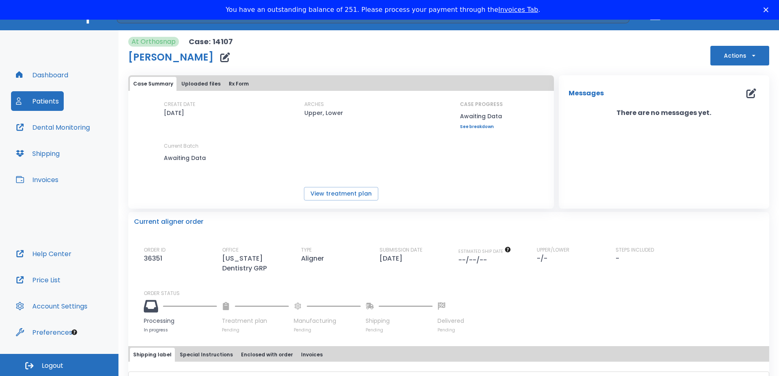
scroll to position [0, 0]
click at [747, 96] on icon "button" at bounding box center [752, 93] width 10 height 10
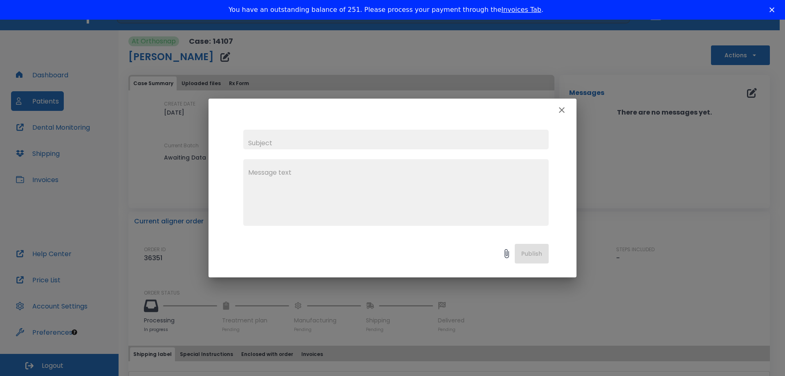
click at [266, 138] on input "text" at bounding box center [395, 140] width 305 height 20
type input "picture"
click at [358, 190] on textarea at bounding box center [395, 196] width 295 height 56
type textarea "patient pictures"
click at [507, 252] on icon at bounding box center [506, 253] width 4 height 9
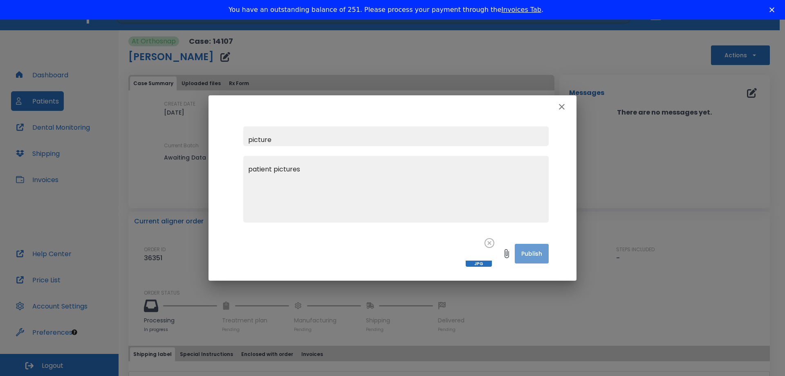
click at [533, 255] on button "Publish" at bounding box center [532, 254] width 34 height 20
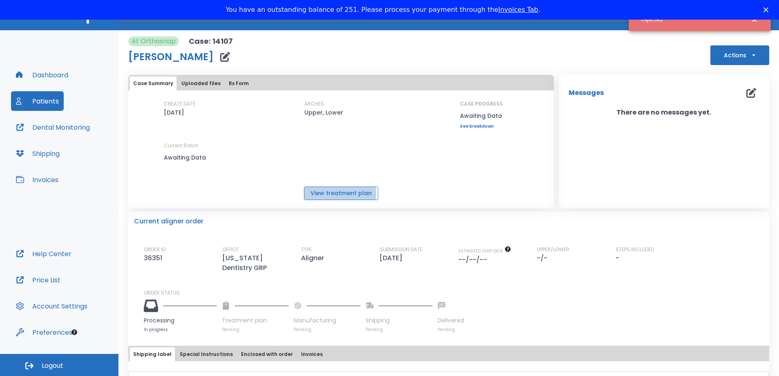
click at [331, 193] on button "View treatment plan" at bounding box center [341, 192] width 74 height 13
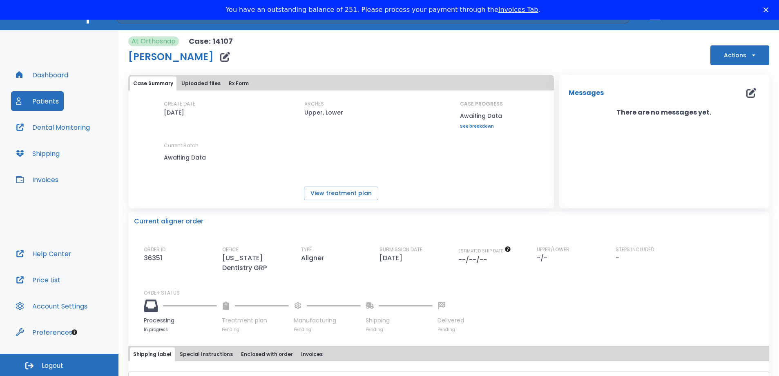
scroll to position [98, 0]
